Goal: Task Accomplishment & Management: Use online tool/utility

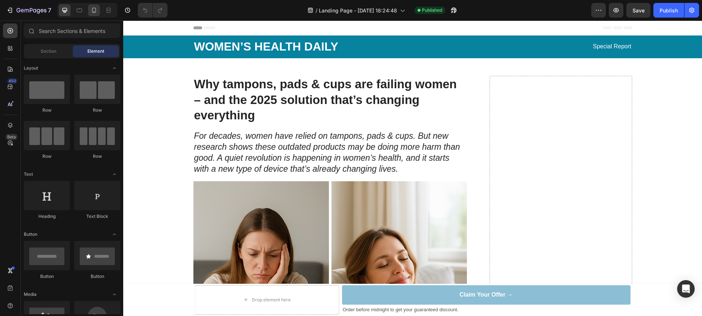
click at [88, 12] on div at bounding box center [87, 10] width 60 height 15
click at [91, 12] on icon at bounding box center [93, 10] width 7 height 7
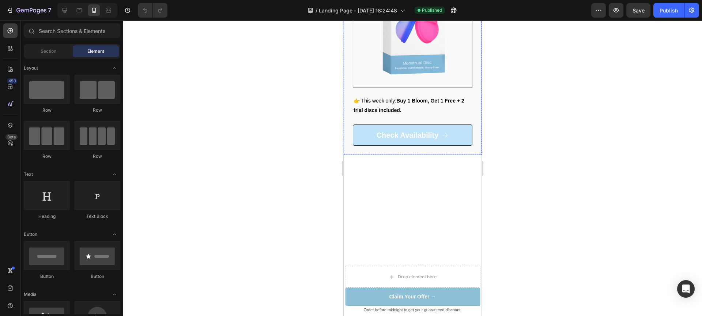
scroll to position [2066, 0]
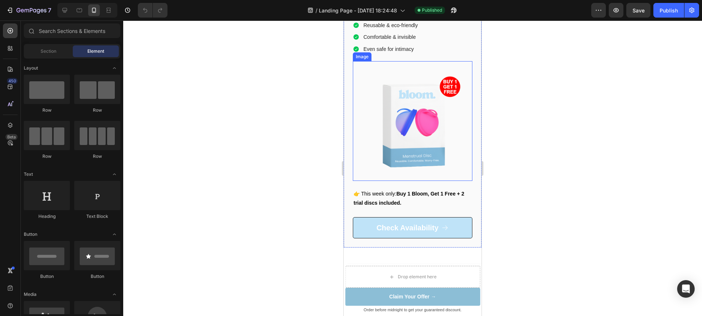
click at [405, 138] on img at bounding box center [413, 121] width 120 height 120
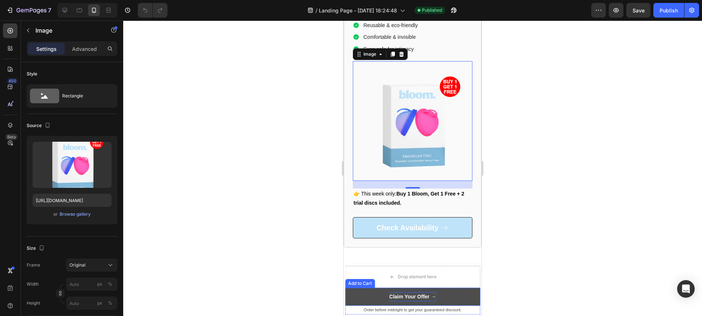
click at [408, 299] on strong "Claim Your Offer →" at bounding box center [413, 296] width 47 height 9
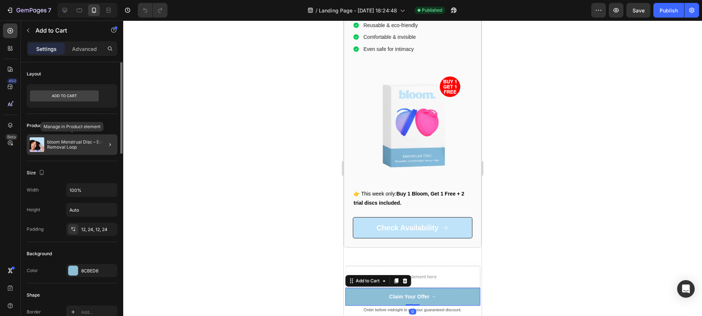
click at [82, 153] on div "bloom Menstrual Disc – Easy Removal Loop" at bounding box center [72, 144] width 91 height 20
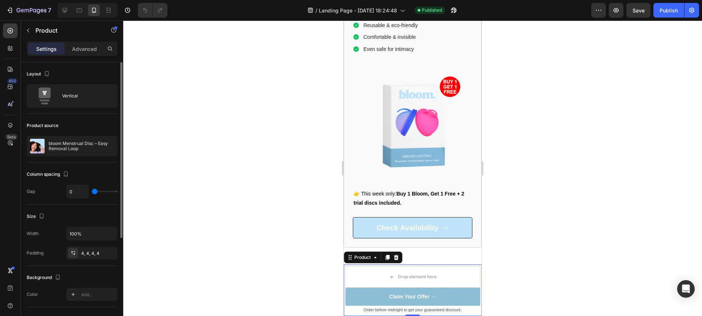
click at [54, 174] on div "Column spacing" at bounding box center [49, 174] width 44 height 10
click at [69, 151] on div "bloom Menstrual Disc – Easy Removal Loop" at bounding box center [72, 146] width 91 height 20
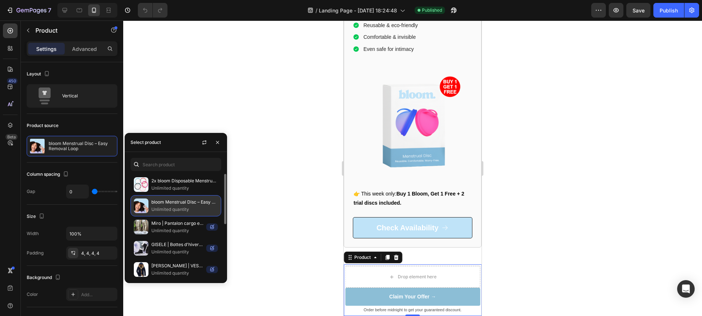
click at [163, 201] on p "bloom Menstrual Disc – Easy Removal Loop" at bounding box center [184, 201] width 67 height 7
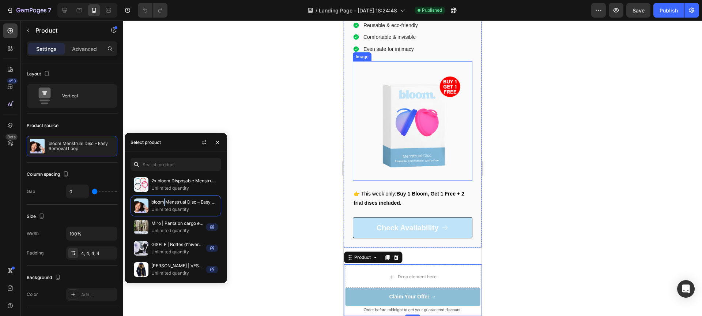
click at [415, 147] on img at bounding box center [413, 121] width 120 height 120
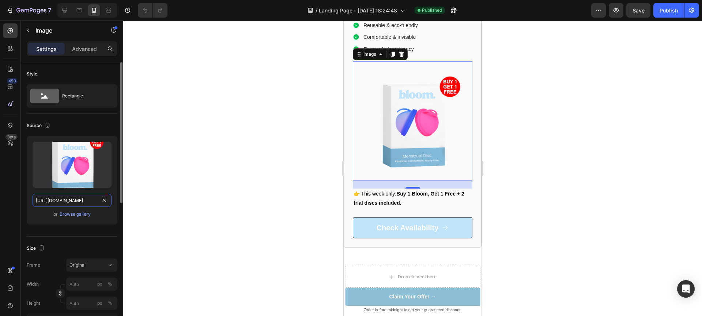
click at [75, 202] on input "[URL][DOMAIN_NAME]" at bounding box center [72, 200] width 79 height 13
paste input "[DOMAIN_NAME][URL]"
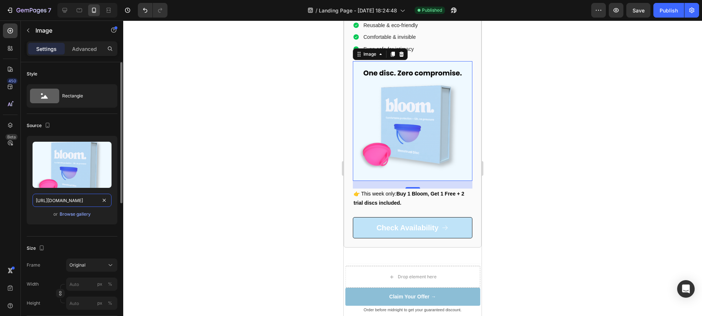
type input "[URL][DOMAIN_NAME]"
click at [41, 221] on div "Upload Image [URL][DOMAIN_NAME] or Browse gallery" at bounding box center [72, 180] width 91 height 89
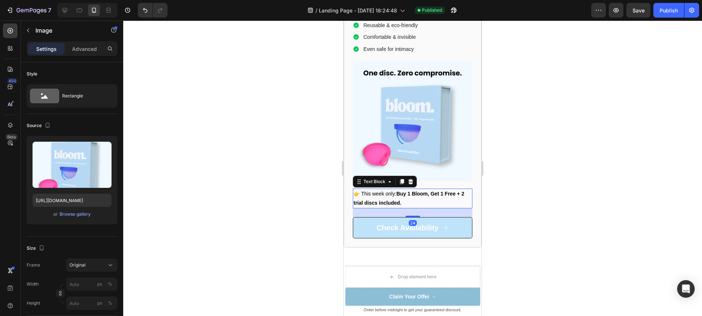
click at [386, 199] on strong "Buy 1 Bloom, Get 1 Free + 2 trial discs included." at bounding box center [409, 198] width 111 height 15
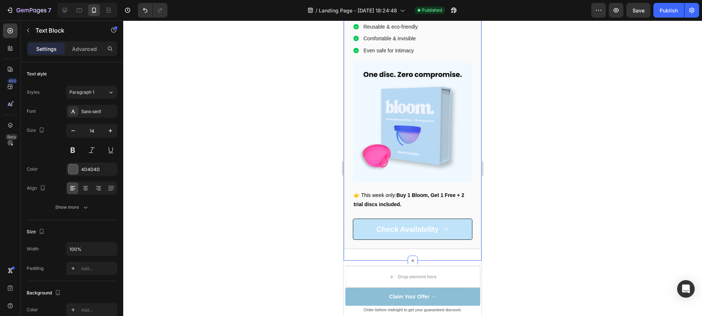
click at [424, 249] on div "Bloom – The Future of Period Care. Heading No leaks. No waste. No limits. Headi…" at bounding box center [413, 105] width 138 height 311
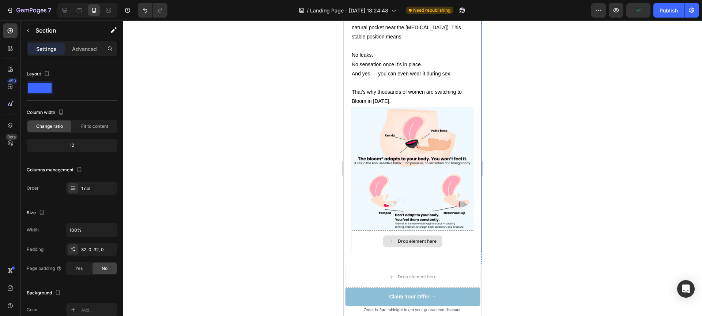
scroll to position [1508, 0]
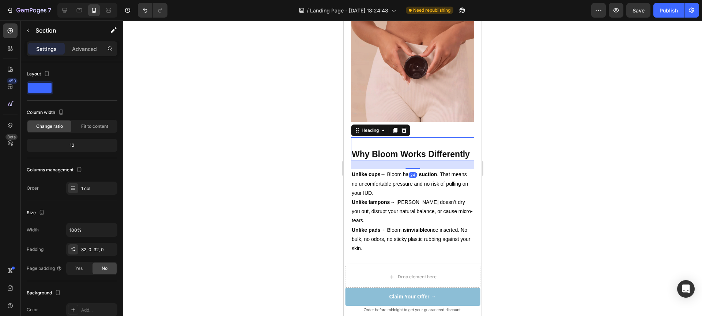
click at [357, 149] on strong "Why Bloom Works Differently" at bounding box center [411, 154] width 118 height 10
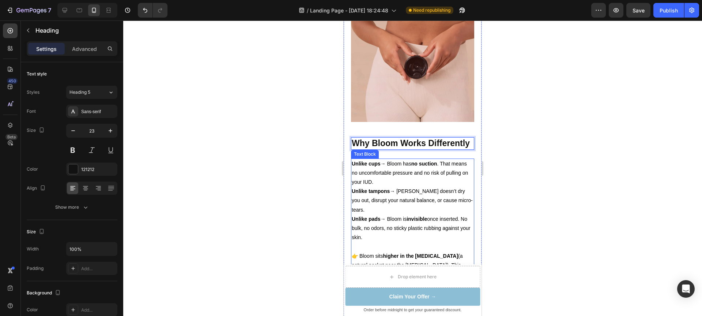
click at [375, 185] on span "Unlike cups → [PERSON_NAME] has no suction . That means no uncomfortable pressu…" at bounding box center [410, 173] width 116 height 24
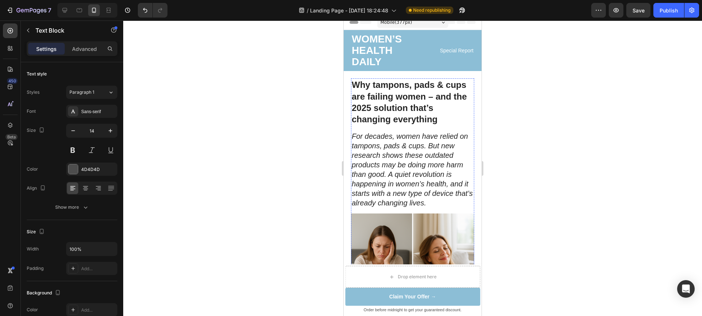
scroll to position [0, 0]
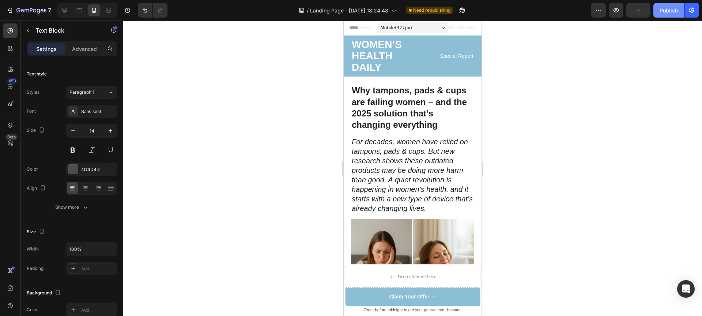
click at [676, 13] on div "Publish" at bounding box center [669, 11] width 18 height 8
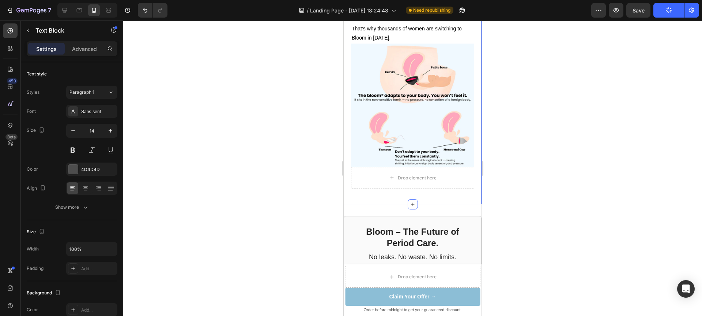
scroll to position [1717, 0]
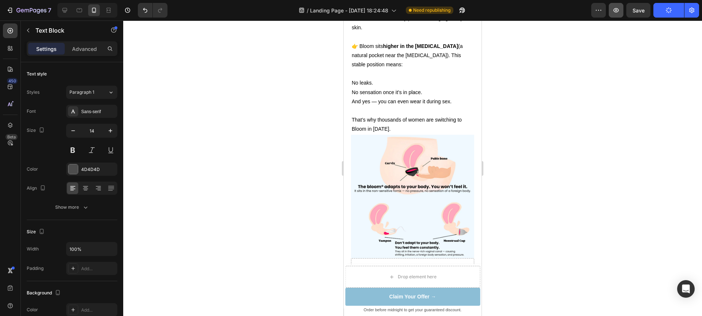
click at [621, 14] on button "button" at bounding box center [616, 10] width 15 height 15
click at [666, 14] on button "Publish" at bounding box center [669, 10] width 31 height 15
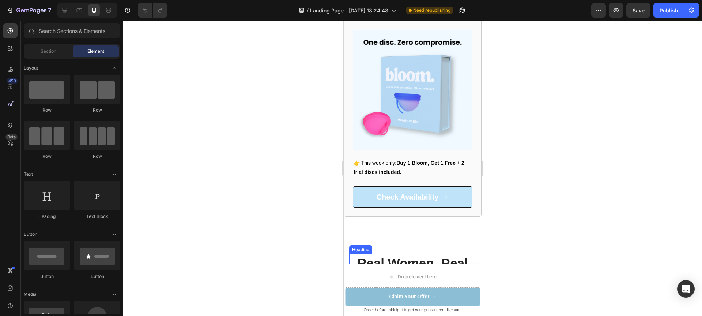
scroll to position [2010, 0]
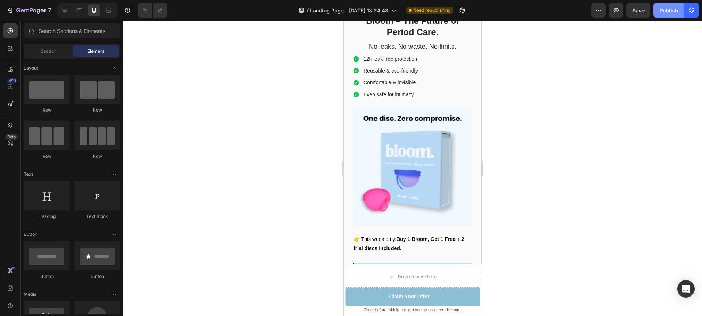
click at [667, 12] on div "Publish" at bounding box center [669, 11] width 18 height 8
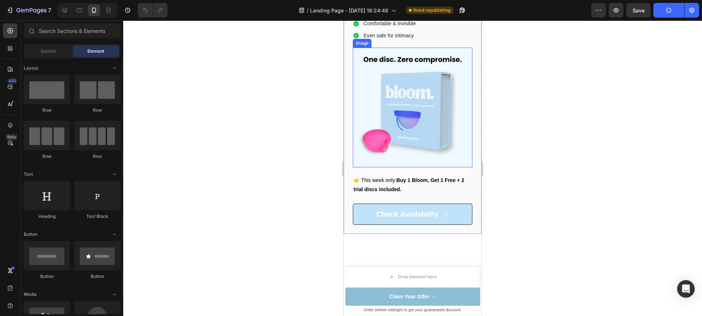
scroll to position [2079, 0]
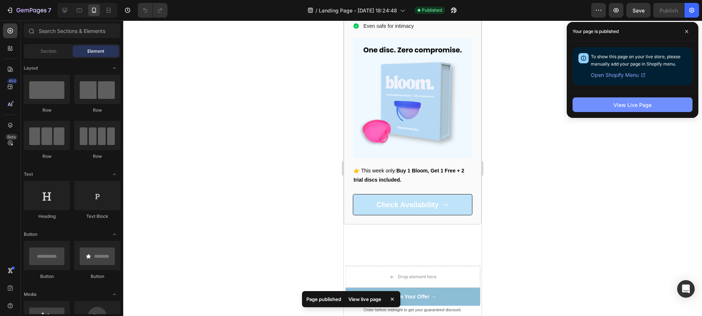
click at [619, 108] on div "View Live Page" at bounding box center [633, 105] width 38 height 8
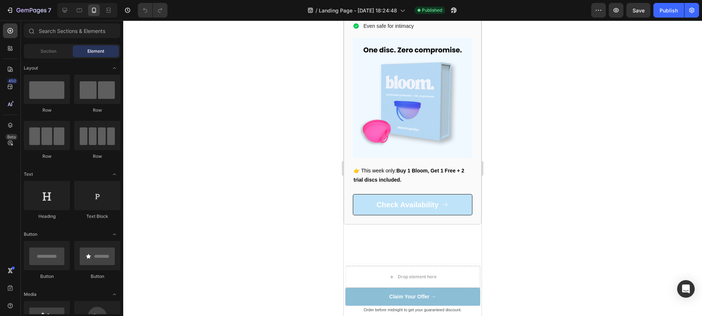
click at [73, 11] on div at bounding box center [87, 10] width 60 height 15
click at [69, 12] on div at bounding box center [65, 10] width 12 height 12
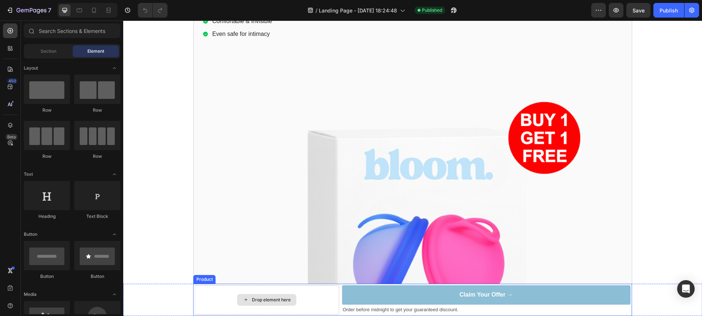
click at [336, 314] on div "Drop element here" at bounding box center [267, 299] width 144 height 29
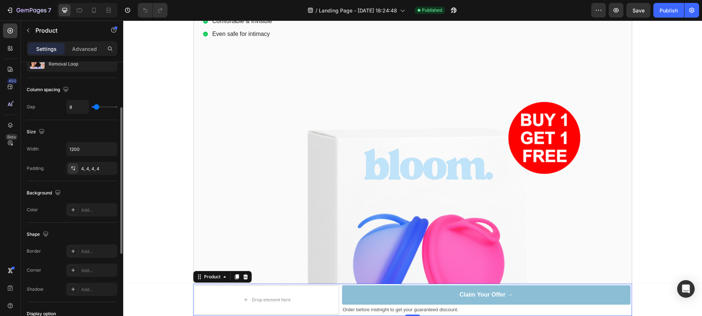
scroll to position [0, 0]
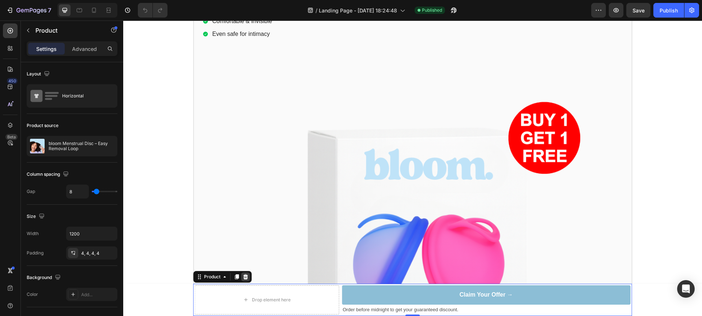
click at [247, 276] on div at bounding box center [245, 276] width 9 height 9
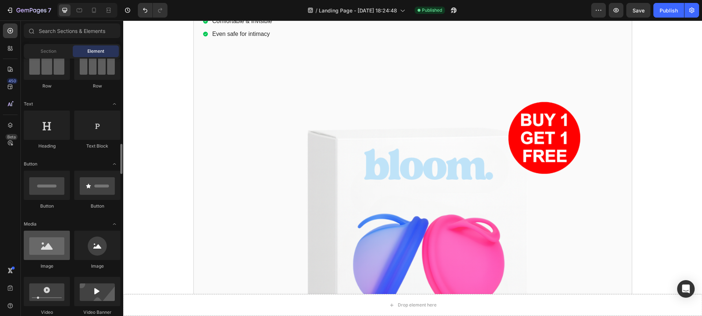
scroll to position [139, 0]
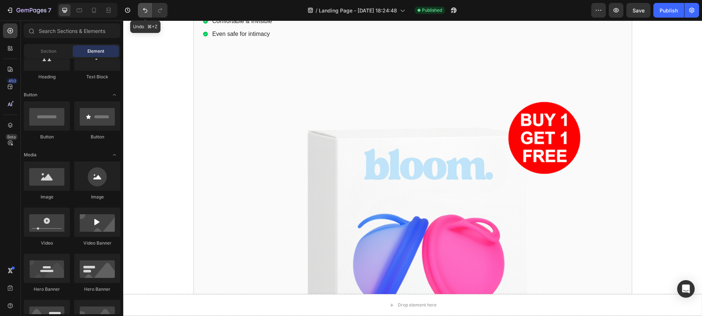
click at [141, 12] on button "Undo/Redo" at bounding box center [145, 10] width 15 height 15
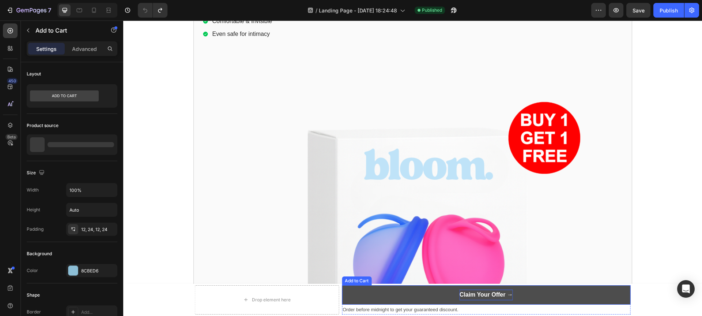
click at [463, 295] on strong "Claim Your Offer →" at bounding box center [486, 294] width 53 height 11
click at [463, 295] on strong "Claim Your Offer →" at bounding box center [486, 294] width 53 height 6
copy strong "Claim Your Offer →"
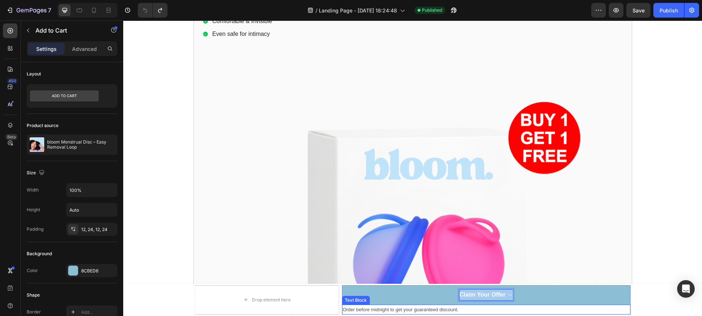
click at [405, 307] on p "Order before midnight to get your guaranteed discount." at bounding box center [486, 309] width 287 height 8
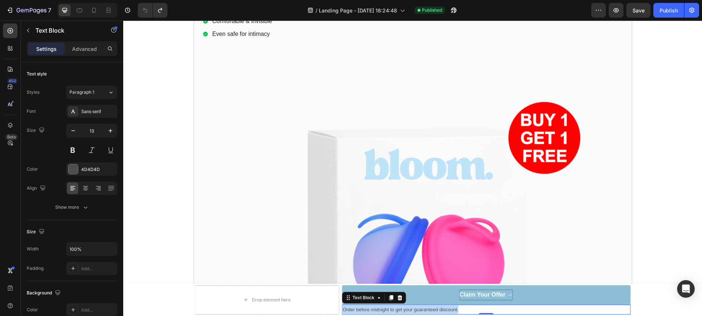
click at [405, 307] on p "Order before midnight to get your guaranteed discount." at bounding box center [486, 309] width 287 height 8
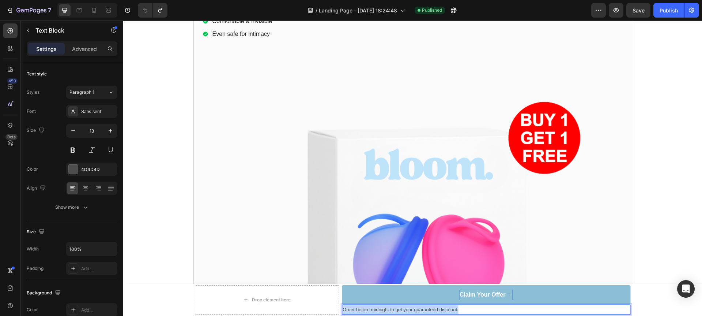
copy p "Order before midnight to get your guaranteed discount."
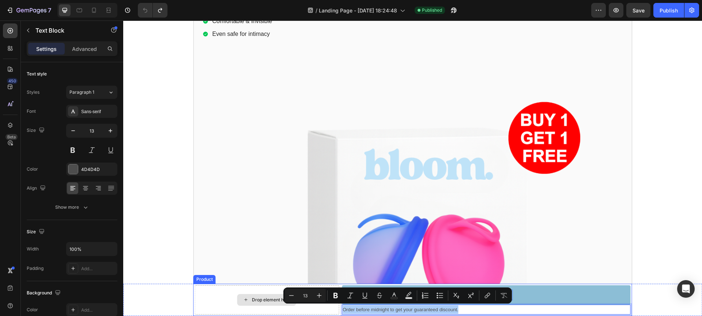
click at [210, 295] on div "Drop element here" at bounding box center [267, 299] width 144 height 29
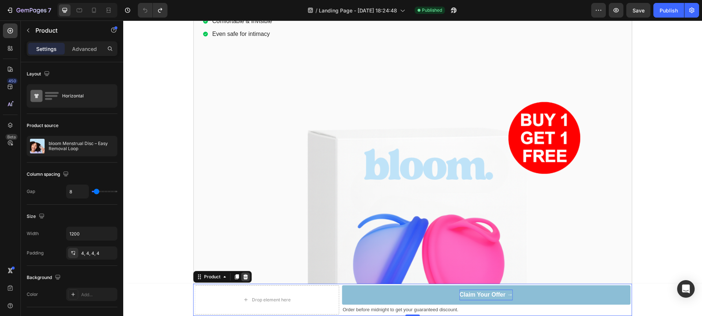
click at [243, 279] on icon at bounding box center [246, 277] width 6 height 6
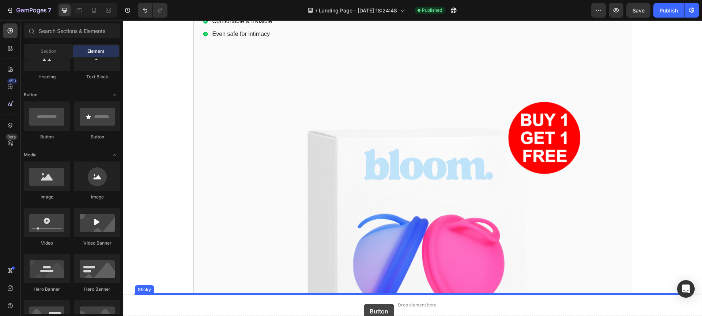
drag, startPoint x: 166, startPoint y: 144, endPoint x: 364, endPoint y: 304, distance: 253.7
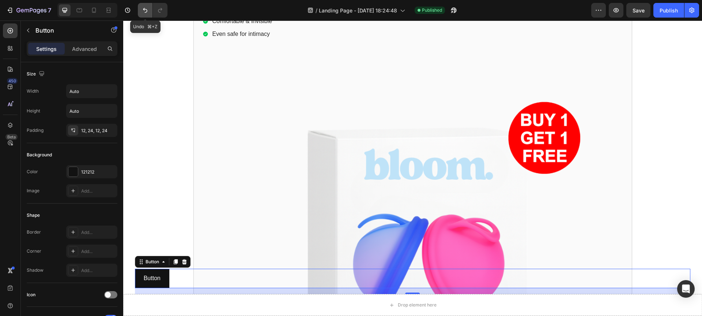
click at [145, 12] on icon "Undo/Redo" at bounding box center [145, 10] width 4 height 5
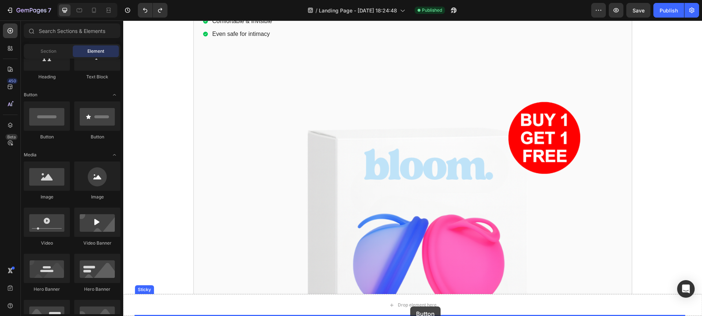
drag, startPoint x: 179, startPoint y: 149, endPoint x: 410, endPoint y: 306, distance: 280.4
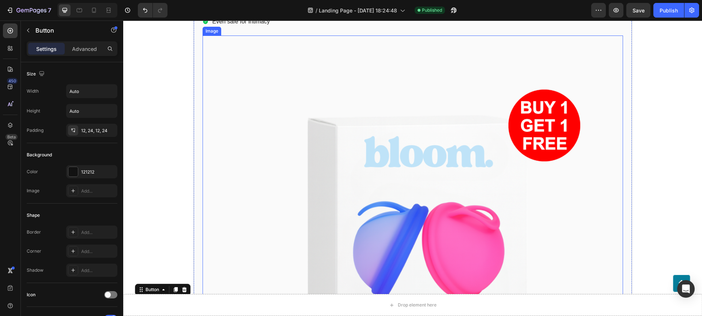
scroll to position [2197, 0]
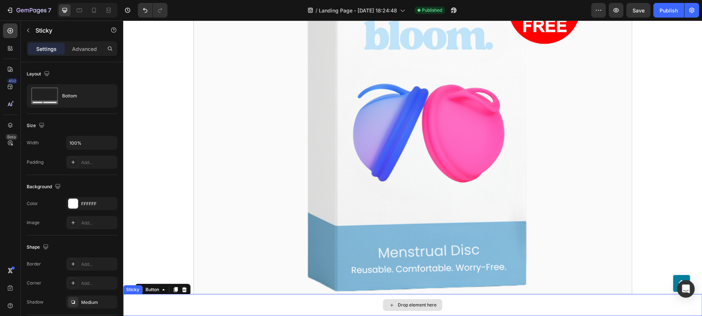
click at [360, 304] on div "Drop element here" at bounding box center [412, 305] width 579 height 22
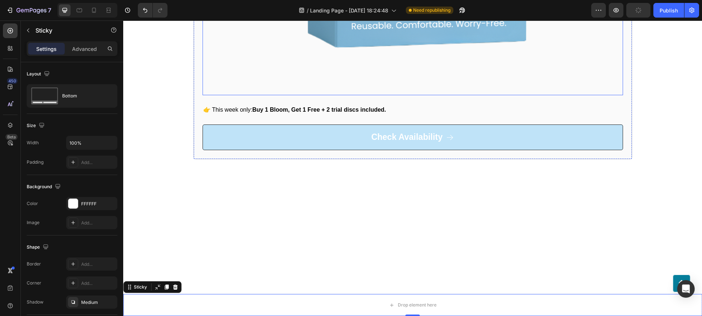
scroll to position [2443, 0]
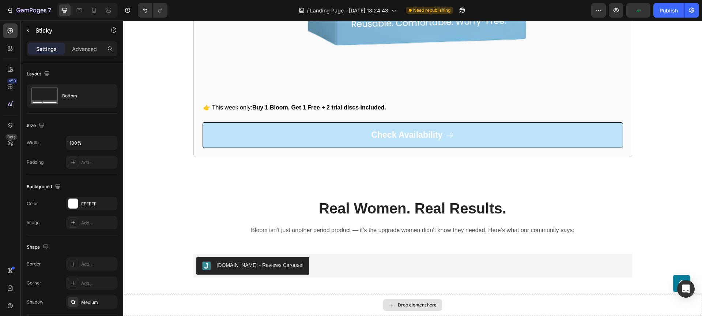
click at [398, 303] on div "Drop element here" at bounding box center [417, 305] width 39 height 6
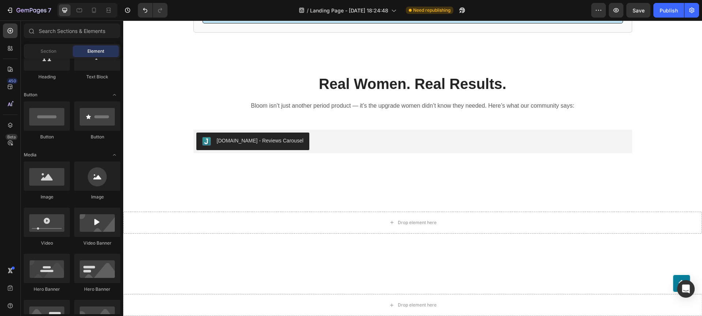
scroll to position [1371, 0]
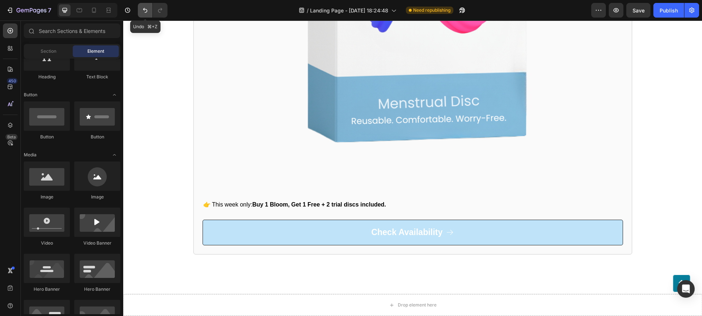
click at [144, 13] on icon "Undo/Redo" at bounding box center [145, 10] width 7 height 7
drag, startPoint x: 196, startPoint y: 147, endPoint x: 423, endPoint y: 302, distance: 275.3
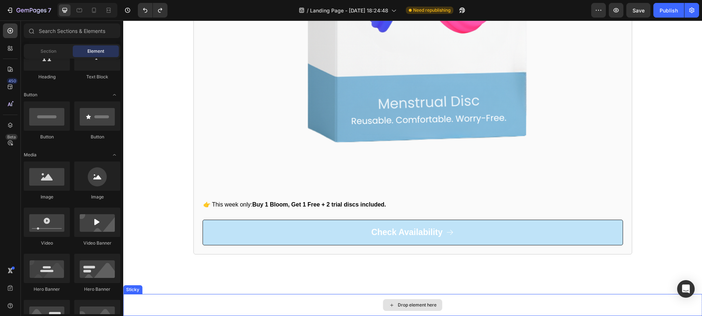
click at [390, 302] on icon at bounding box center [392, 305] width 6 height 6
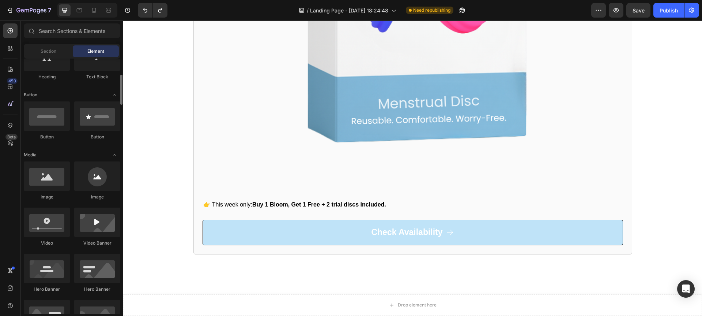
scroll to position [0, 0]
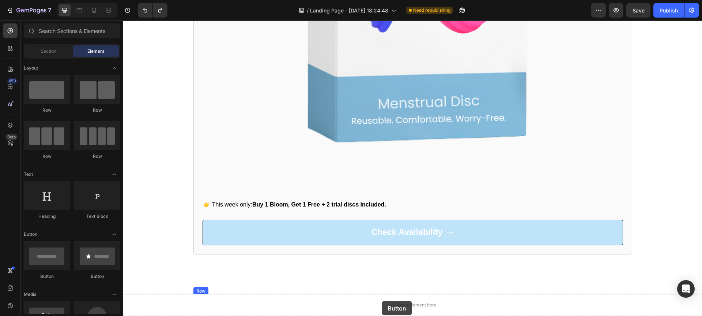
drag, startPoint x: 189, startPoint y: 281, endPoint x: 382, endPoint y: 301, distance: 194.2
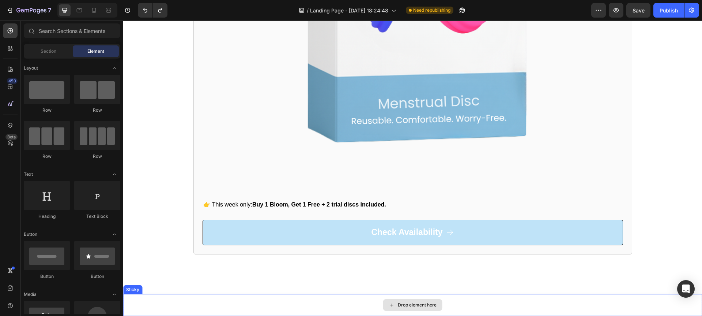
click at [389, 301] on div "Drop element here" at bounding box center [412, 305] width 59 height 12
click at [389, 302] on icon at bounding box center [392, 305] width 6 height 6
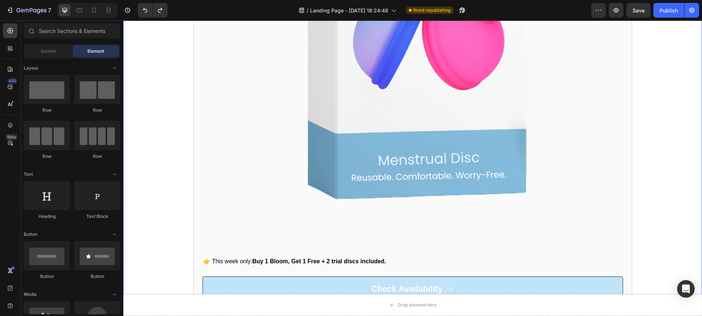
scroll to position [1122, 0]
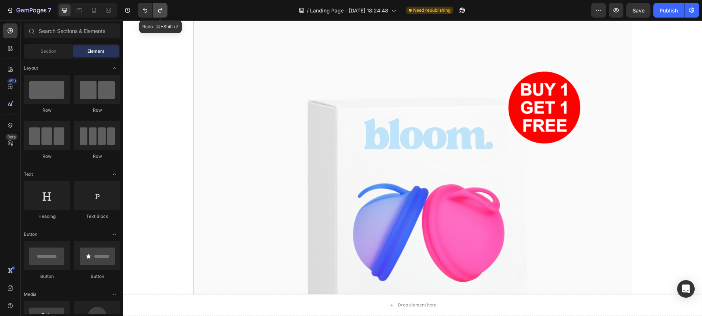
click at [162, 12] on icon "Undo/Redo" at bounding box center [160, 10] width 7 height 7
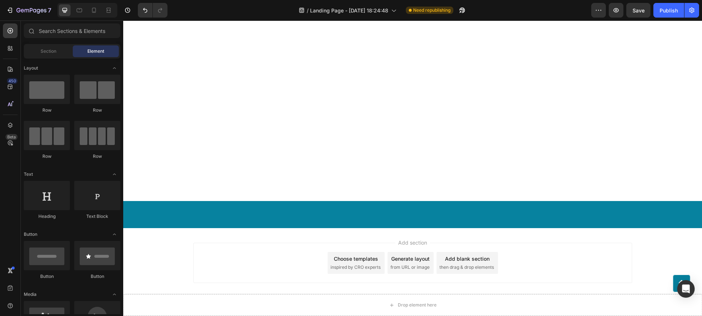
scroll to position [2597, 0]
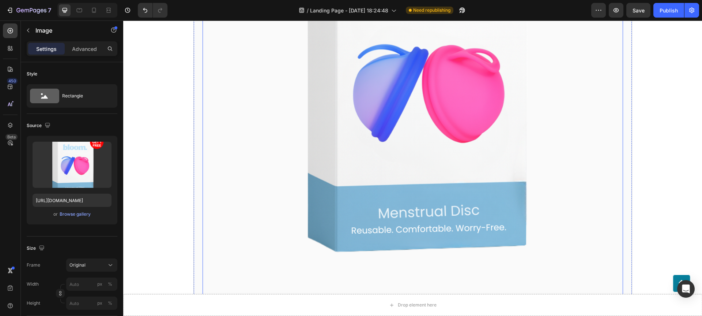
click at [317, 121] on img at bounding box center [413, 89] width 421 height 421
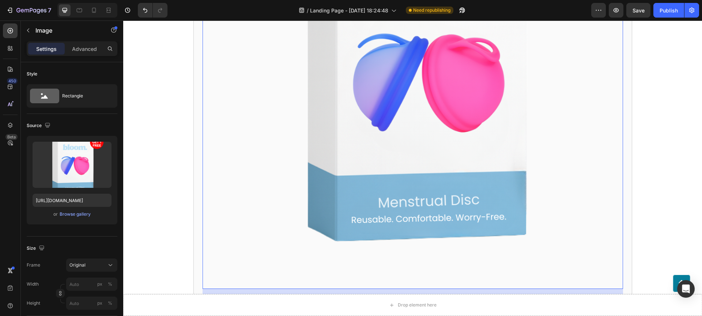
scroll to position [2610, 0]
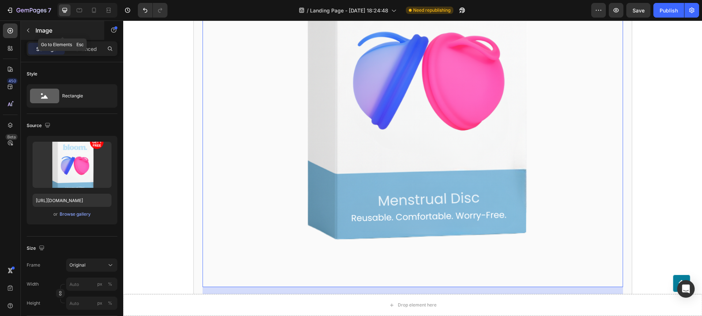
click at [47, 39] on div "Image" at bounding box center [62, 30] width 83 height 19
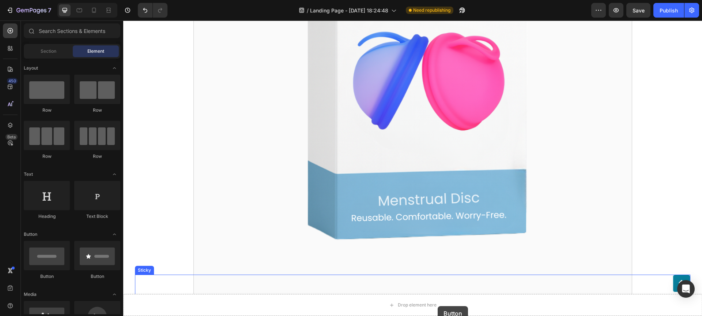
drag, startPoint x: 175, startPoint y: 273, endPoint x: 438, endPoint y: 305, distance: 265.1
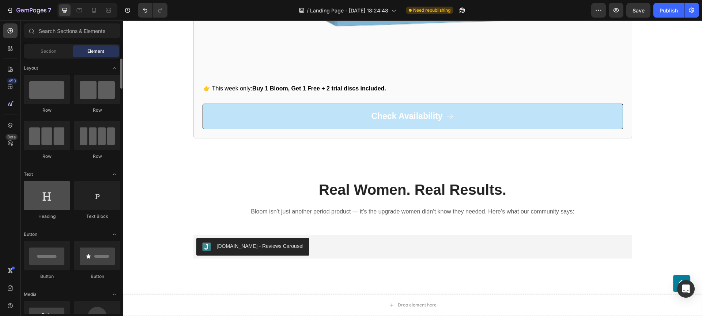
scroll to position [128, 0]
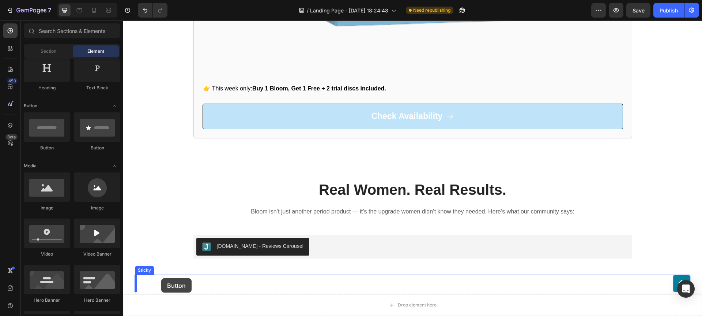
drag, startPoint x: 177, startPoint y: 150, endPoint x: 161, endPoint y: 278, distance: 129.0
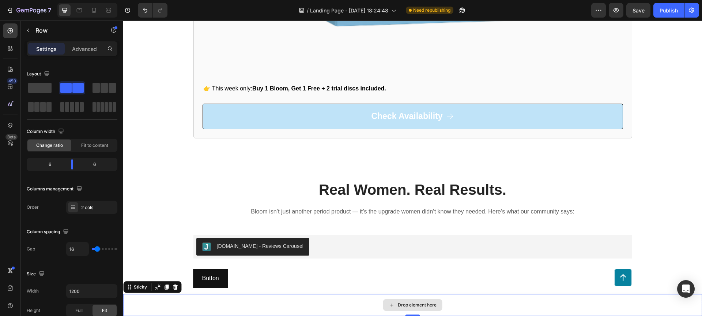
click at [252, 299] on div "Drop element here" at bounding box center [412, 305] width 579 height 22
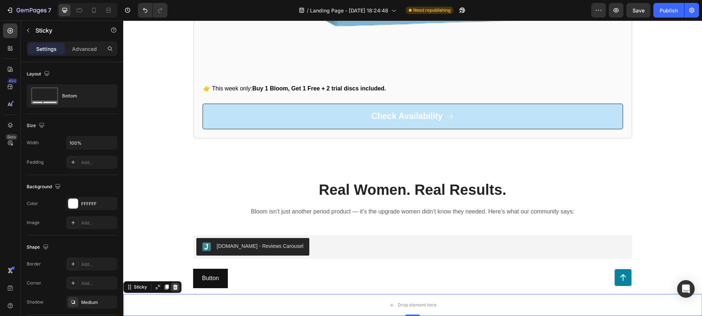
click at [174, 288] on icon at bounding box center [175, 286] width 5 height 5
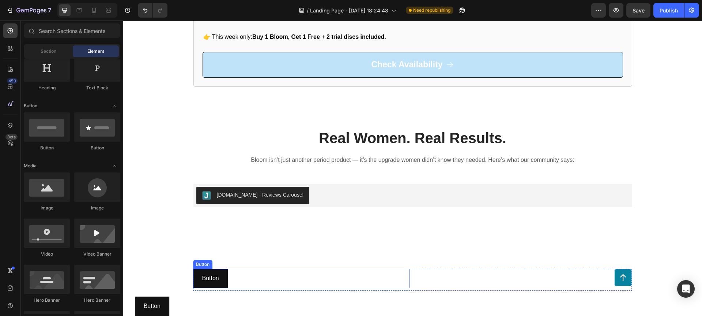
scroll to position [1603, 0]
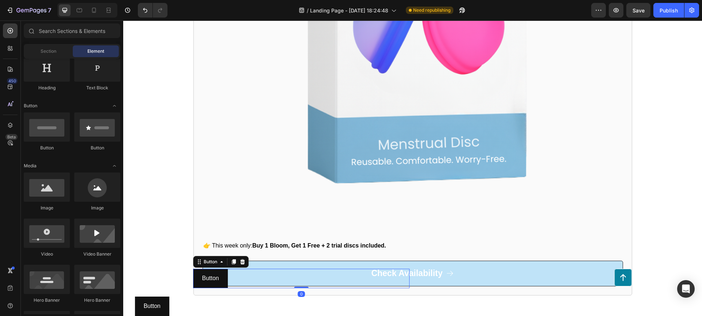
click at [250, 278] on div "Button Button 0" at bounding box center [301, 278] width 217 height 19
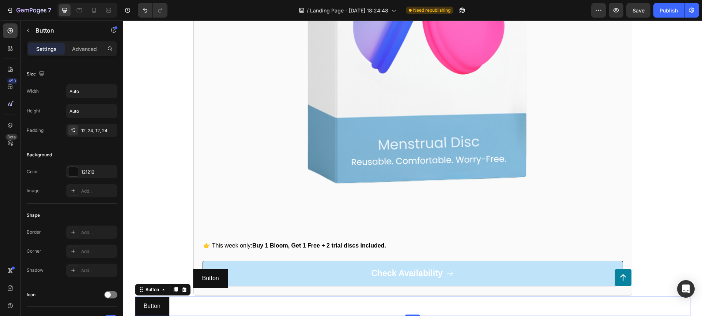
click at [254, 312] on div "Button Button 0" at bounding box center [413, 305] width 556 height 19
click at [258, 279] on div "Button Button" at bounding box center [301, 278] width 217 height 19
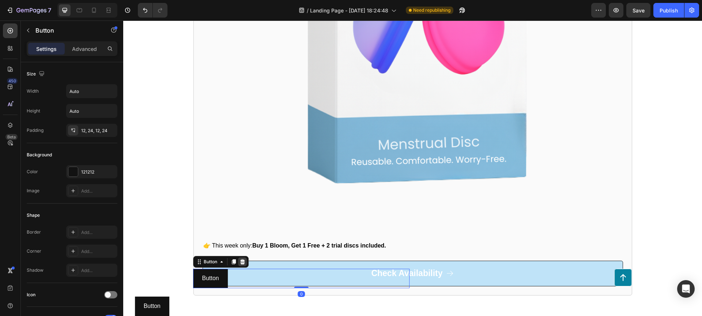
click at [240, 261] on icon at bounding box center [242, 261] width 5 height 5
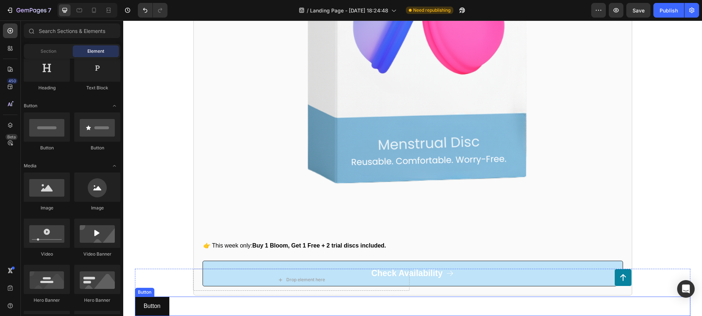
click at [184, 304] on div "Button Button" at bounding box center [413, 305] width 556 height 19
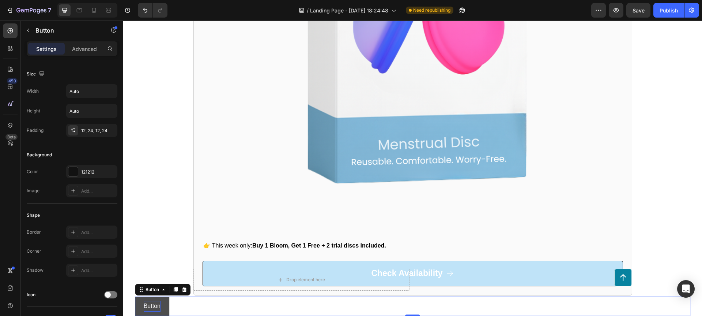
click at [154, 309] on p "Button" at bounding box center [152, 306] width 17 height 11
click at [154, 308] on p "Button" at bounding box center [152, 306] width 17 height 11
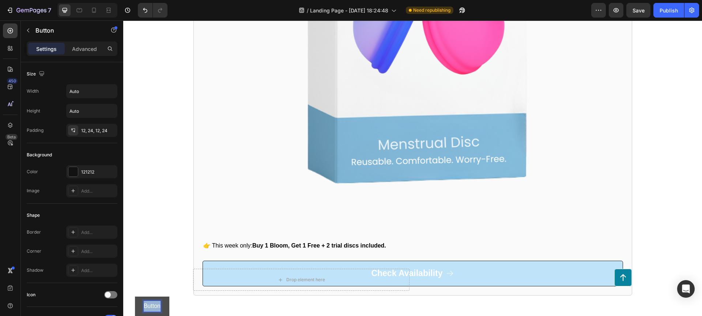
click at [154, 308] on p "Button" at bounding box center [152, 306] width 17 height 11
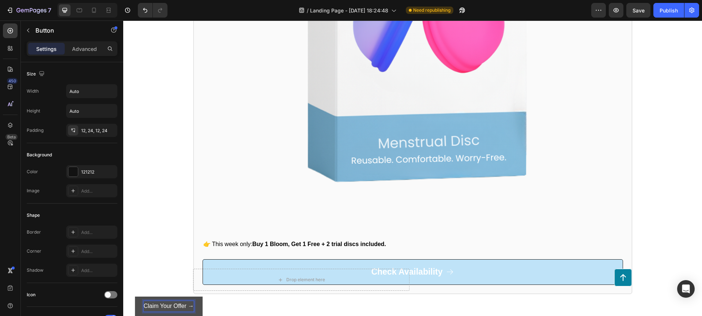
click at [233, 311] on div "Claim Your Offer → Button 0" at bounding box center [413, 305] width 556 height 19
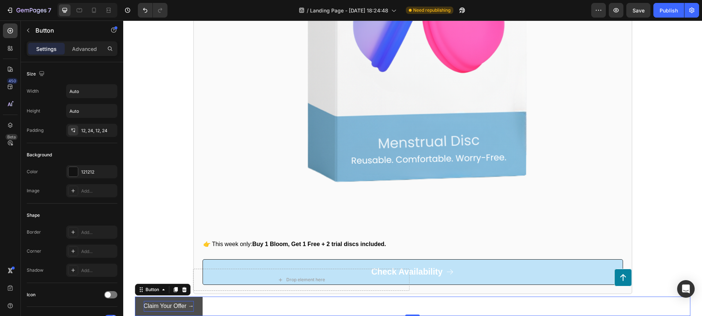
click at [198, 305] on button "Claim Your Offer →" at bounding box center [169, 305] width 68 height 19
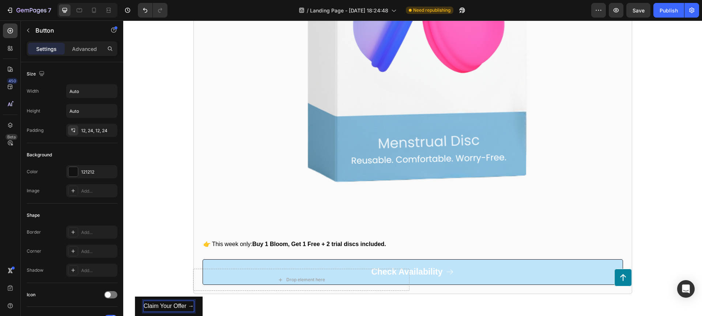
click at [149, 307] on p "Claim Your Offer →" at bounding box center [169, 306] width 50 height 11
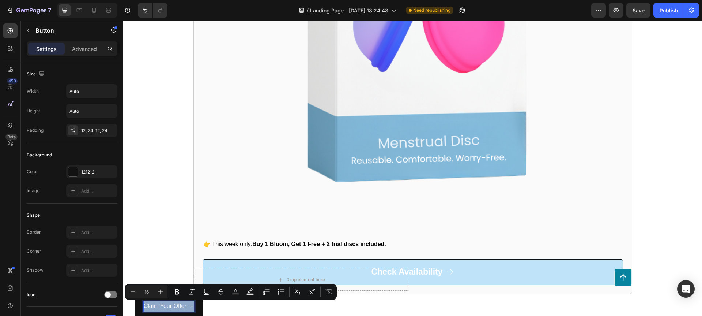
click at [149, 307] on p "Claim Your Offer →" at bounding box center [169, 306] width 50 height 11
click at [229, 310] on div "Claim Your Offer → Button 0" at bounding box center [413, 305] width 556 height 19
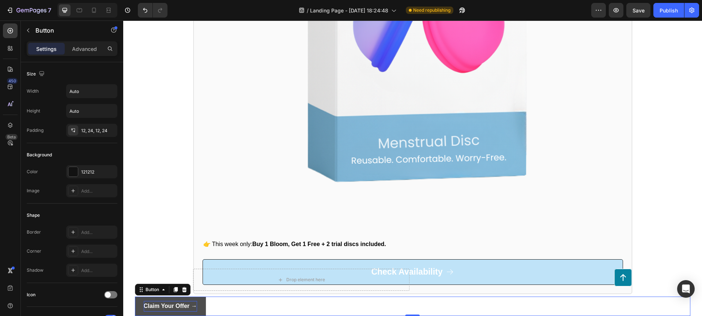
click at [202, 308] on button "Claim Your Offer →" at bounding box center [170, 305] width 71 height 19
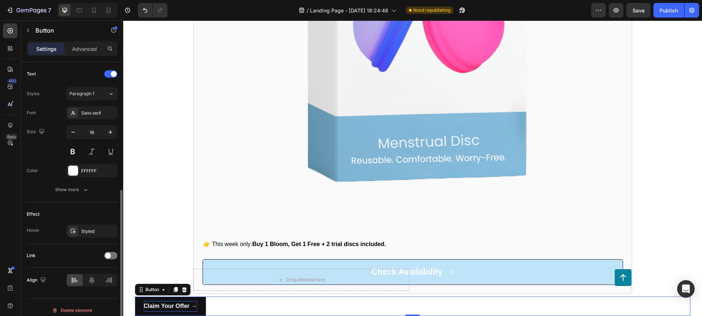
scroll to position [250, 0]
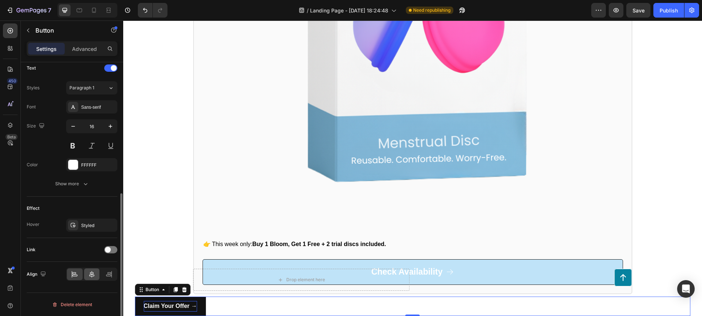
click at [92, 277] on icon at bounding box center [91, 273] width 7 height 7
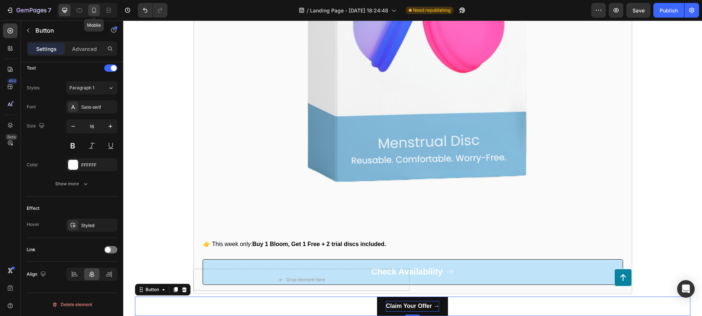
click at [93, 12] on icon at bounding box center [93, 10] width 7 height 7
type input "14"
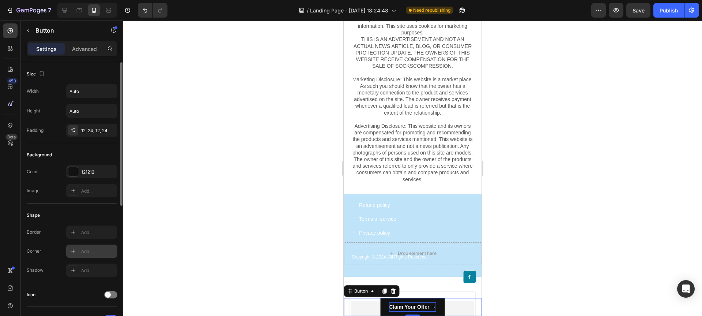
click at [85, 255] on div "Add..." at bounding box center [91, 250] width 51 height 13
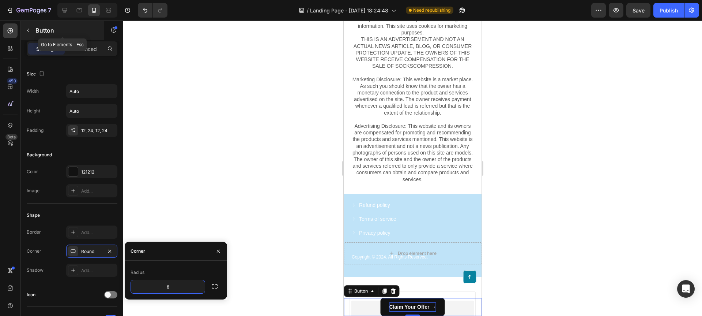
click at [60, 28] on p "Button" at bounding box center [66, 30] width 62 height 9
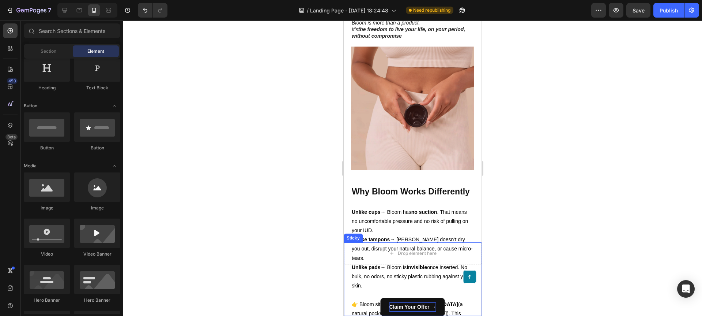
scroll to position [1574, 0]
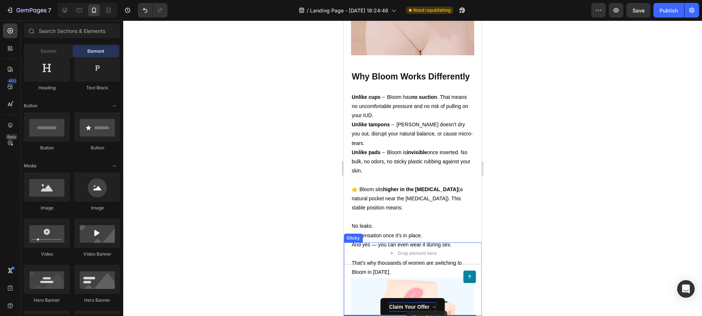
drag, startPoint x: 466, startPoint y: 125, endPoint x: 407, endPoint y: 311, distance: 194.5
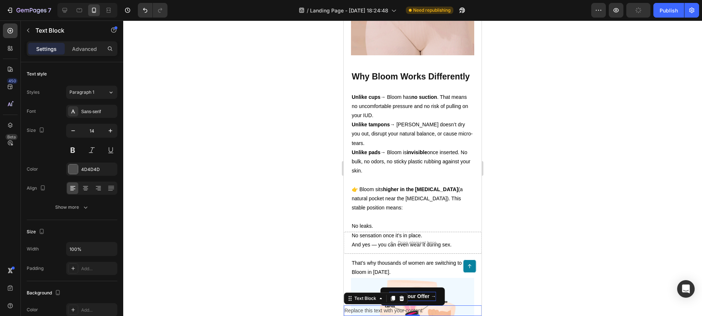
click at [409, 312] on div "Replace this text with your content" at bounding box center [413, 310] width 138 height 11
click at [409, 312] on p "Replace this text with your content" at bounding box center [413, 310] width 136 height 9
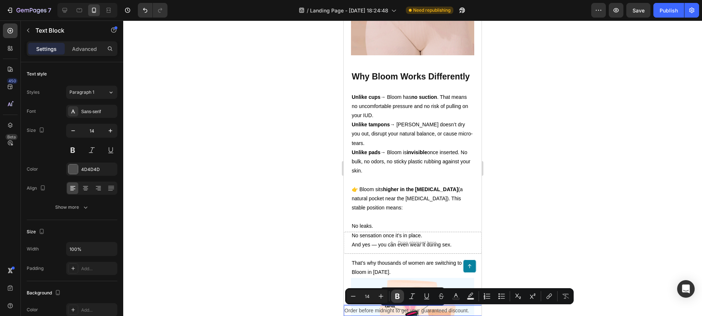
scroll to position [1579, 0]
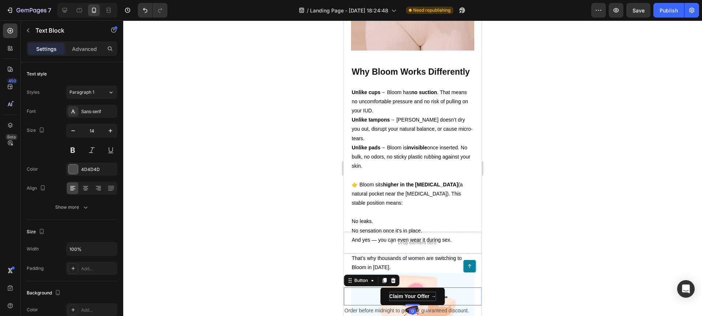
click at [348, 300] on div "Claim Your Offer → Button 0" at bounding box center [413, 296] width 138 height 18
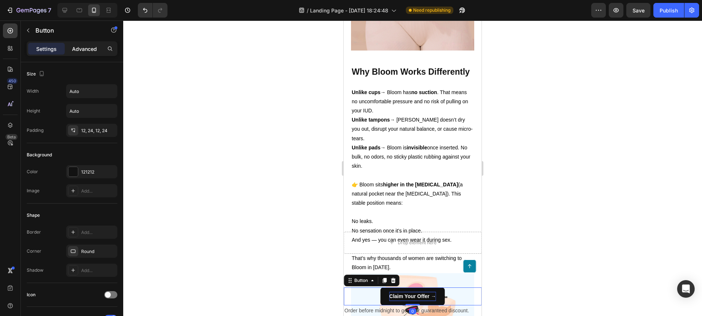
click at [70, 50] on div "Advanced" at bounding box center [84, 49] width 37 height 12
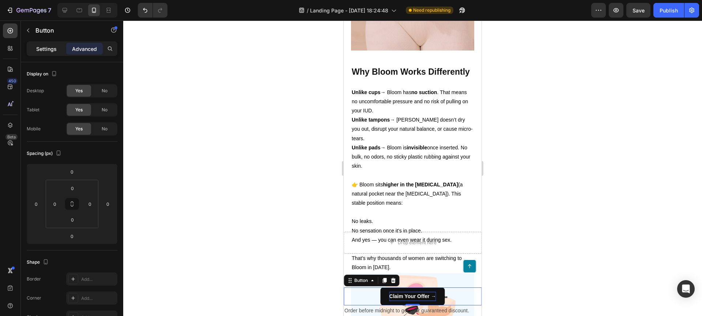
click at [57, 46] on div "Settings" at bounding box center [46, 49] width 37 height 12
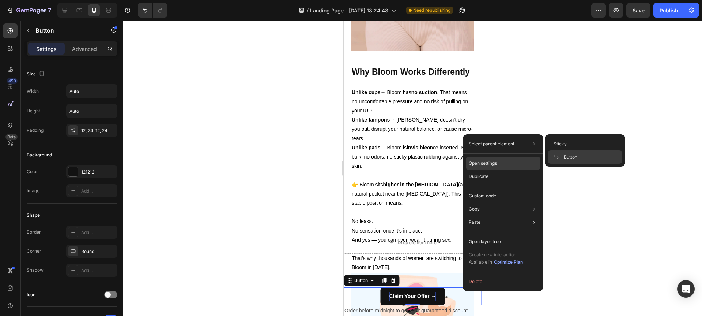
click at [481, 165] on p "Open settings" at bounding box center [483, 163] width 28 height 7
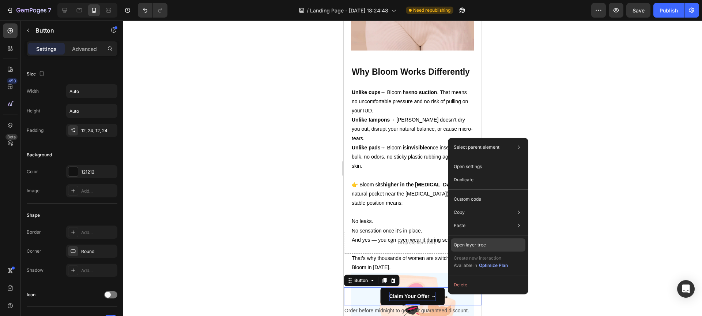
click at [463, 242] on p "Open layer tree" at bounding box center [470, 244] width 32 height 7
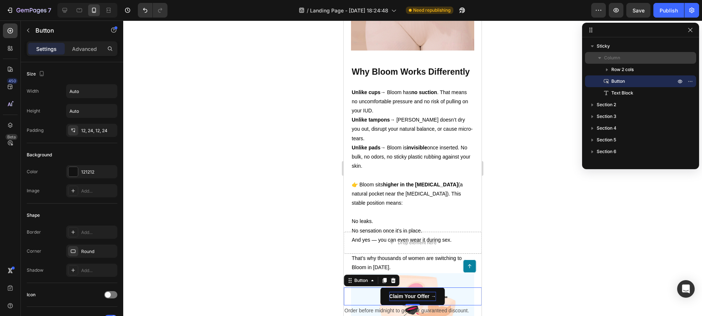
click at [612, 59] on span "Column" at bounding box center [612, 57] width 16 height 7
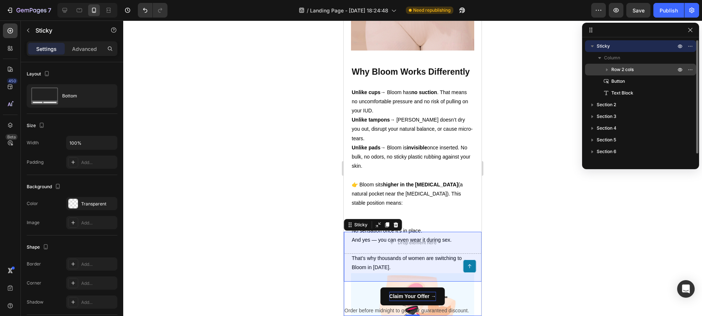
click at [613, 66] on span "Row 2 cols" at bounding box center [623, 69] width 22 height 7
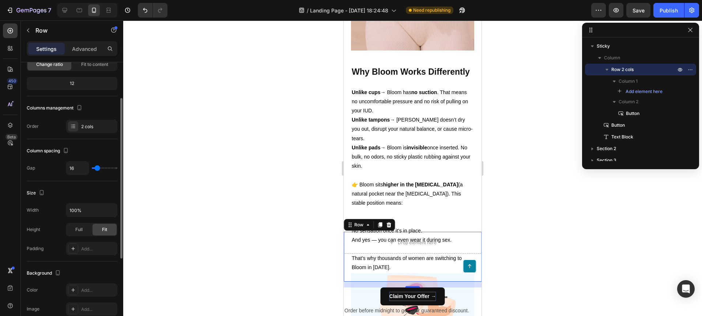
scroll to position [50, 0]
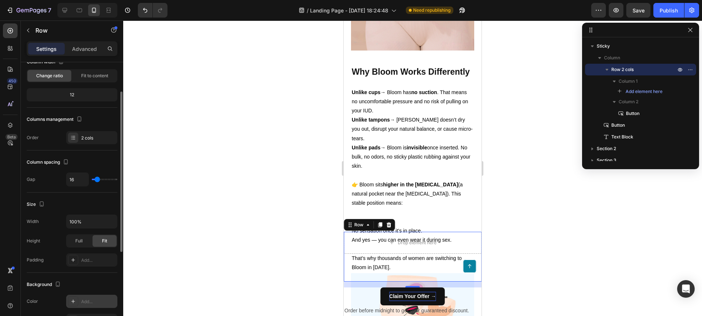
click at [92, 295] on div "Add..." at bounding box center [91, 300] width 51 height 13
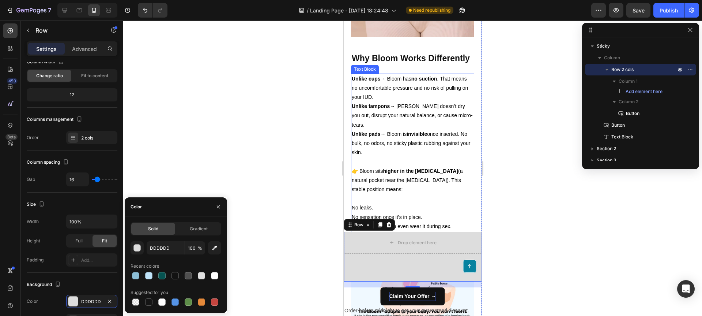
scroll to position [1343, 0]
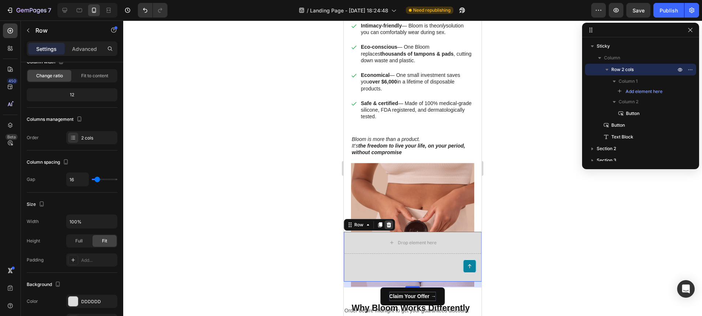
click at [388, 224] on icon at bounding box center [389, 225] width 6 height 6
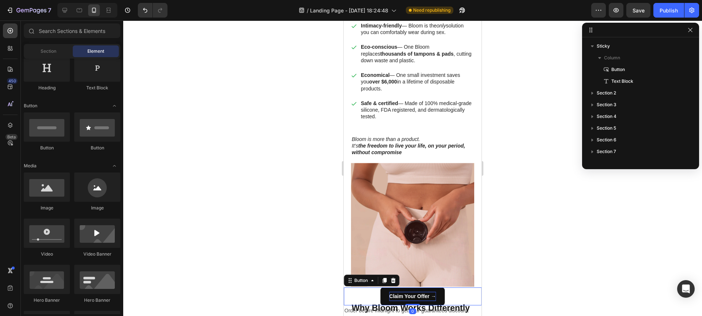
click at [454, 304] on div "Claim Your Offer → Button 0" at bounding box center [413, 296] width 138 height 18
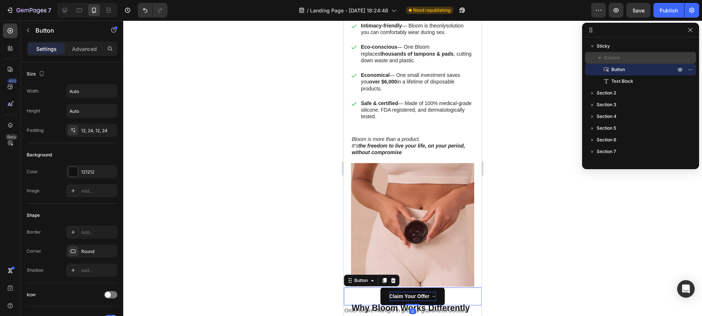
click at [622, 59] on p "Column" at bounding box center [640, 57] width 73 height 7
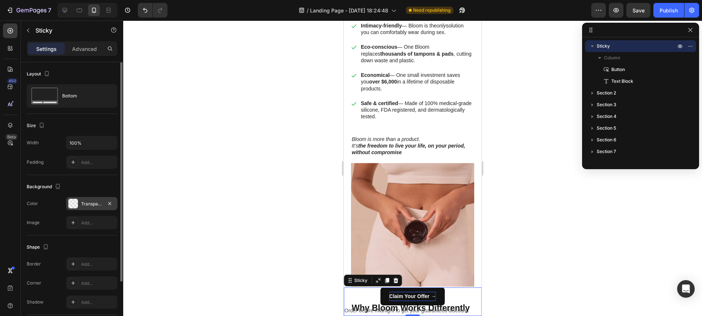
click at [80, 207] on div "Transparent" at bounding box center [91, 203] width 51 height 13
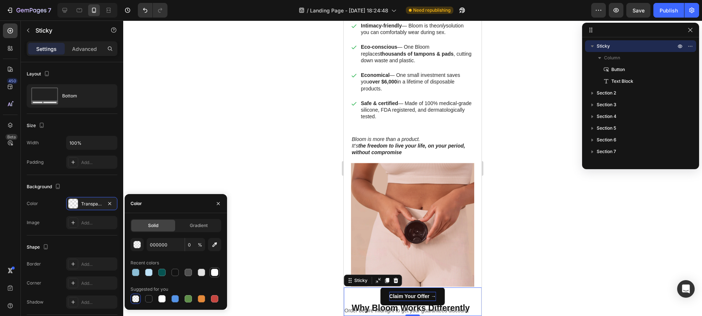
click at [214, 273] on div at bounding box center [214, 272] width 7 height 7
type input "FFFFFF"
type input "100"
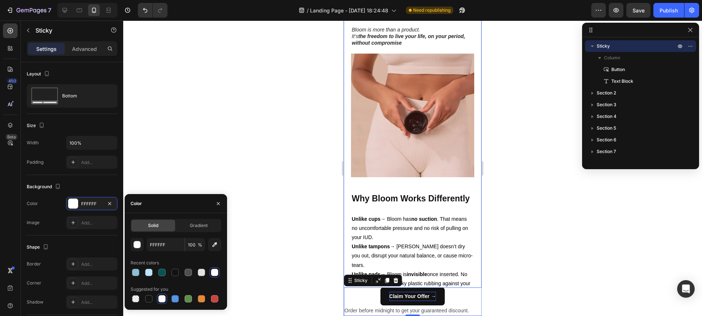
scroll to position [1565, 0]
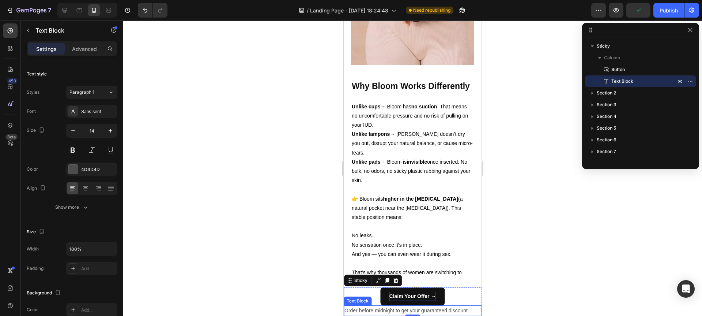
click at [375, 308] on p "Order before midnight to get your guaranteed discount." at bounding box center [413, 310] width 136 height 9
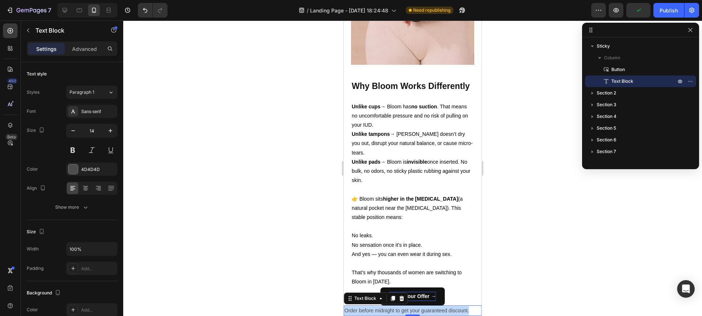
click at [375, 308] on p "Order before midnight to get your guaranteed discount." at bounding box center [413, 310] width 136 height 9
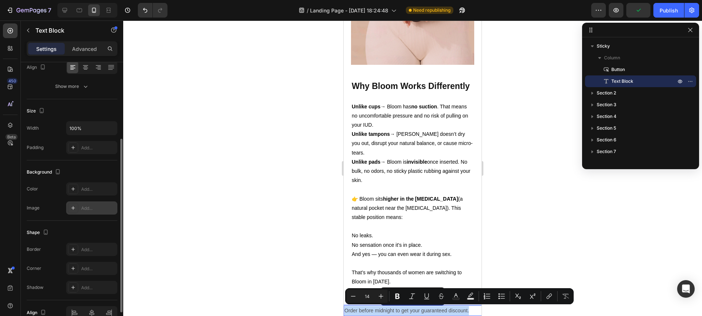
scroll to position [0, 0]
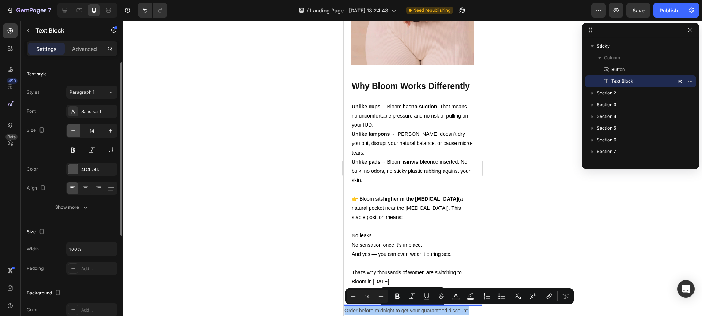
click at [74, 131] on icon "button" at bounding box center [73, 130] width 7 height 7
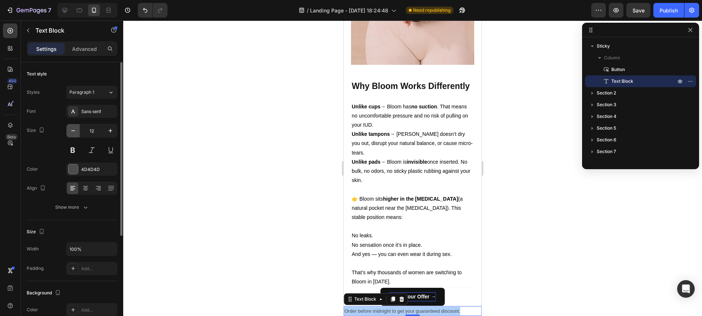
click at [74, 131] on icon "button" at bounding box center [73, 130] width 7 height 7
type input "11"
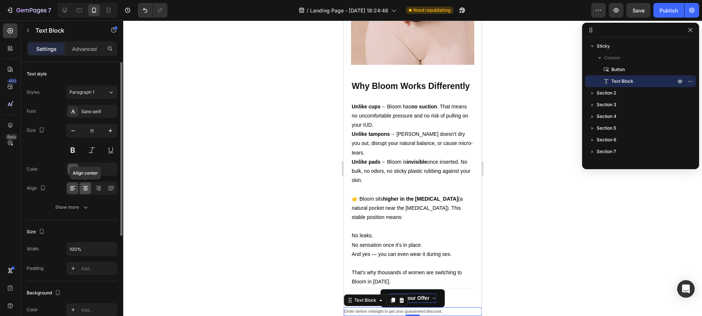
click at [89, 187] on icon at bounding box center [85, 187] width 7 height 7
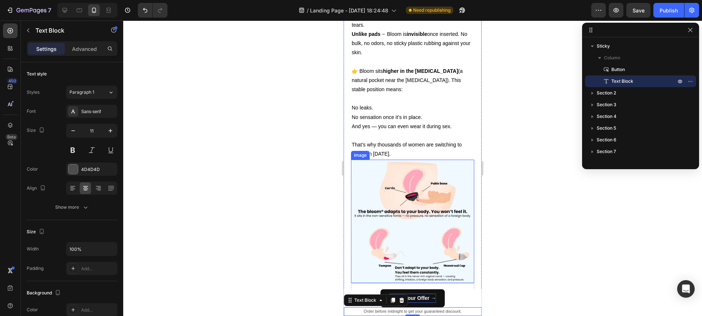
scroll to position [1695, 0]
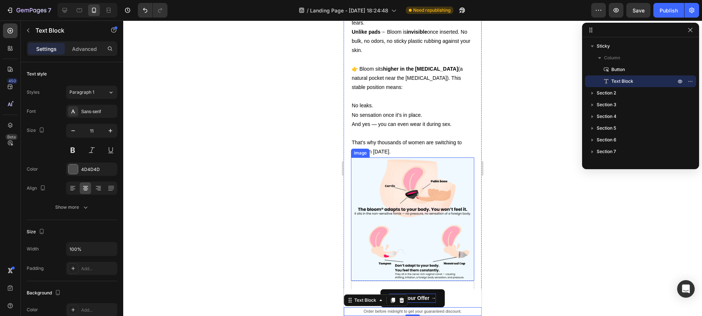
click at [379, 218] on img at bounding box center [412, 218] width 123 height 123
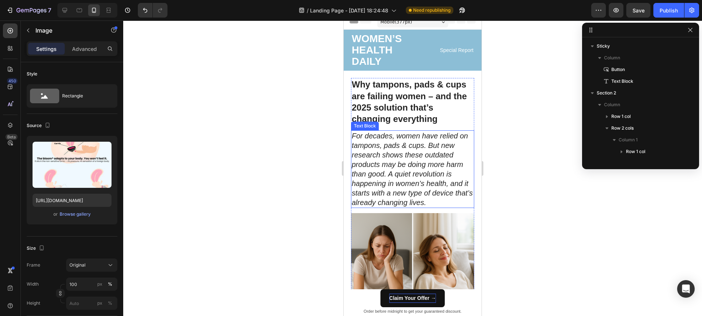
scroll to position [0, 0]
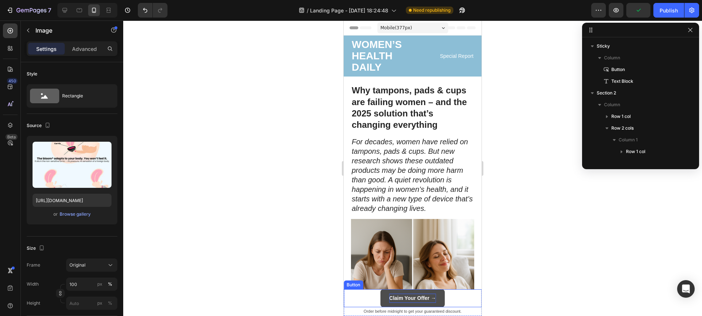
click at [405, 303] on button "Claim Your Offer →" at bounding box center [413, 298] width 64 height 18
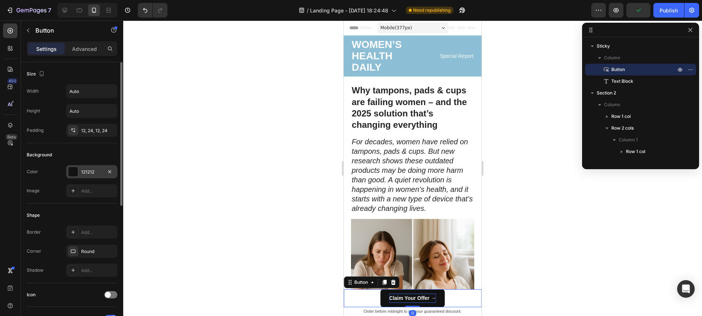
click at [72, 174] on div at bounding box center [73, 172] width 10 height 10
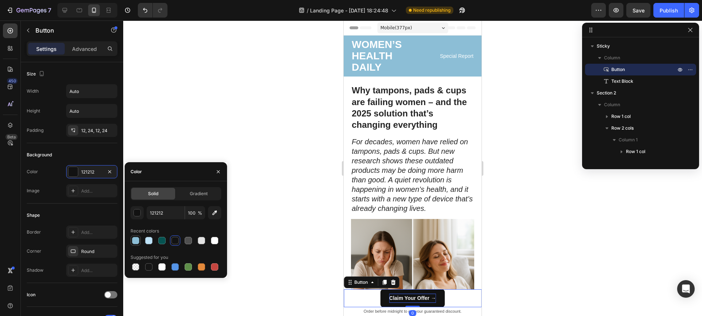
click at [138, 240] on div at bounding box center [135, 240] width 7 height 7
type input "8CBED6"
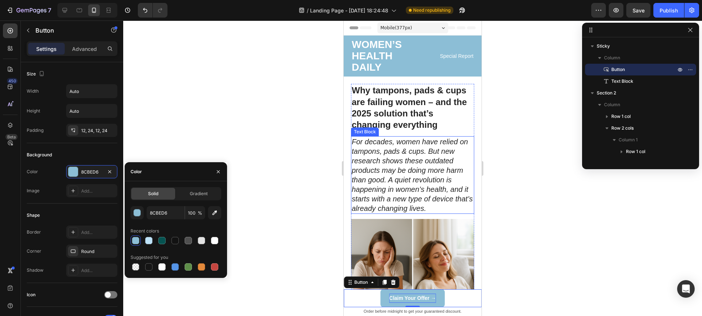
click at [413, 208] on icon "For decades, women have relied on tampons, pads & cups. But new research shows …" at bounding box center [412, 175] width 121 height 75
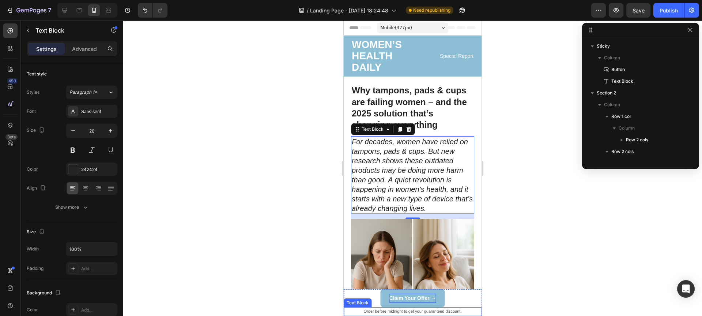
click at [351, 299] on div "Text Block" at bounding box center [357, 302] width 25 height 7
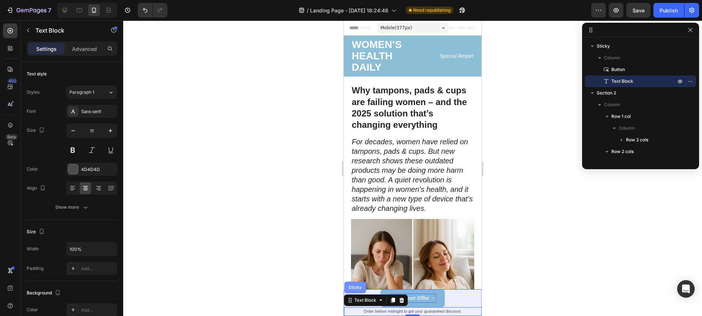
click at [357, 291] on div "Sticky" at bounding box center [355, 287] width 22 height 12
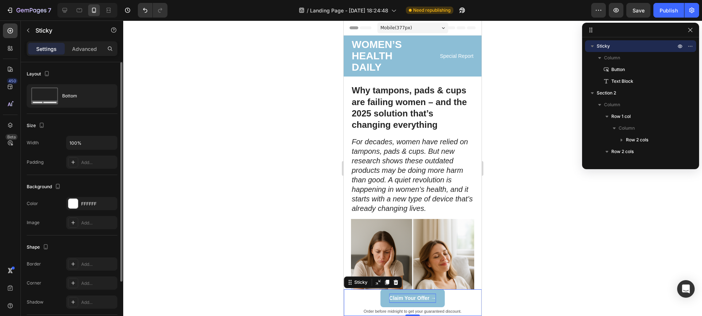
scroll to position [69, 0]
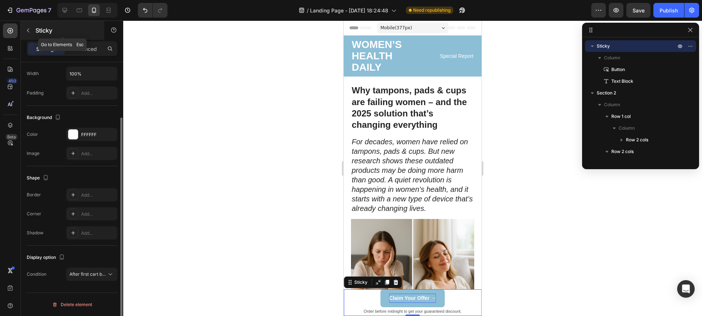
click at [70, 38] on div "Sticky" at bounding box center [62, 30] width 83 height 19
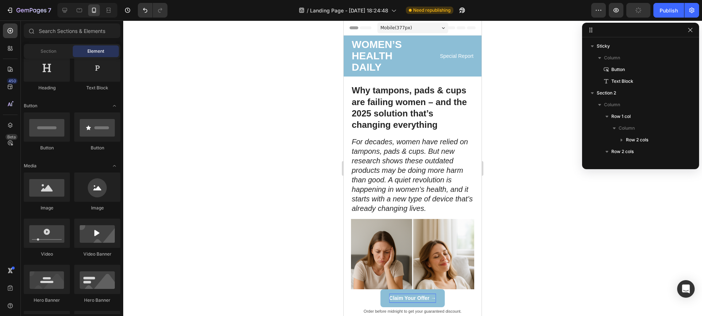
click at [70, 45] on div "Section Element" at bounding box center [72, 51] width 97 height 15
click at [350, 293] on div "Claim Your Offer → Button 0" at bounding box center [413, 298] width 138 height 18
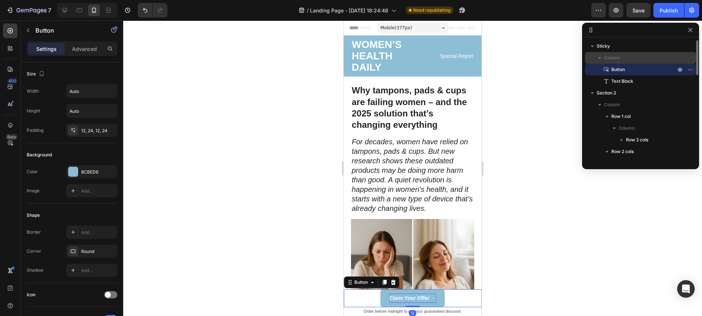
click at [607, 60] on span "Column" at bounding box center [612, 57] width 16 height 7
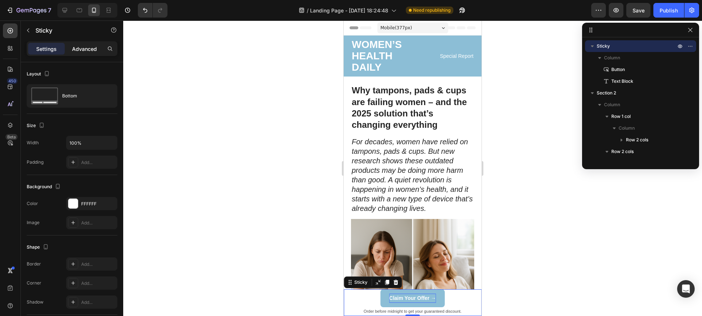
click at [71, 54] on div "Advanced" at bounding box center [84, 49] width 37 height 12
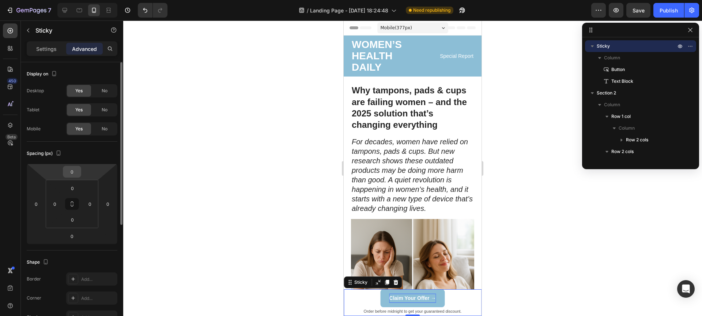
click at [68, 172] on input "0" at bounding box center [72, 171] width 15 height 11
type input "4"
type input "5"
click at [68, 156] on div "Spacing (px)" at bounding box center [72, 153] width 91 height 12
click at [81, 0] on html "7 / Landing Page - Aug 19, 18:24:48 Need republishing Preview Save Publish 450 …" at bounding box center [351, 0] width 702 height 0
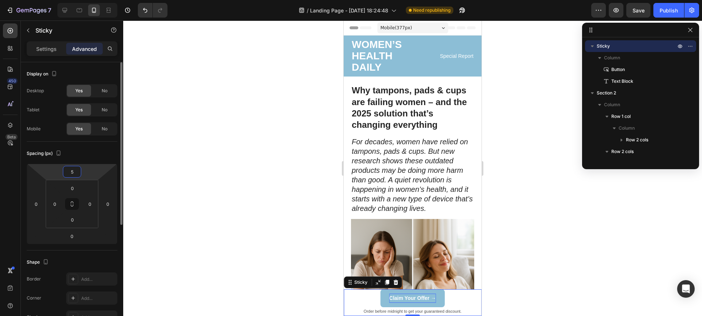
click at [87, 154] on div "Spacing (px)" at bounding box center [72, 153] width 91 height 12
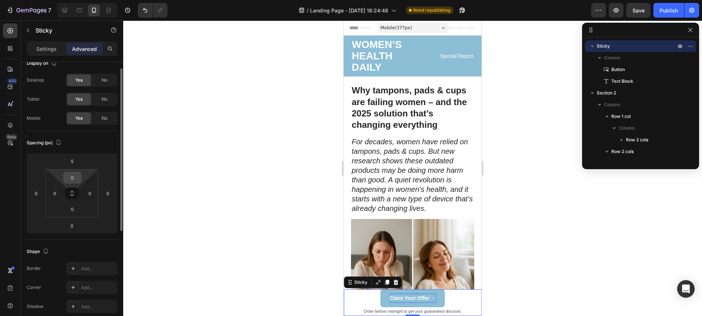
click at [67, 176] on input "0" at bounding box center [72, 177] width 15 height 11
type input "5"
type input "1"
type input "5"
click at [0, 0] on div "Spacing (px) 5 0 0 0 5 0 0 0" at bounding box center [0, 0] width 0 height 0
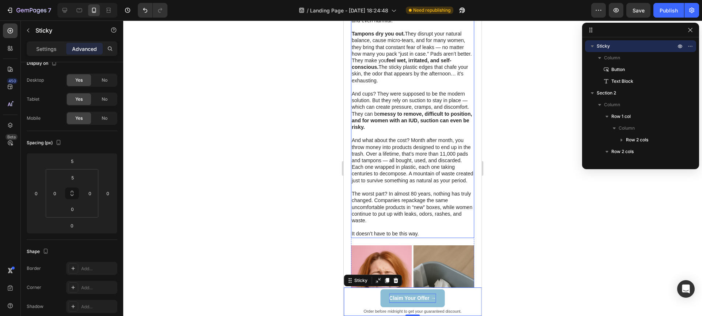
scroll to position [355, 0]
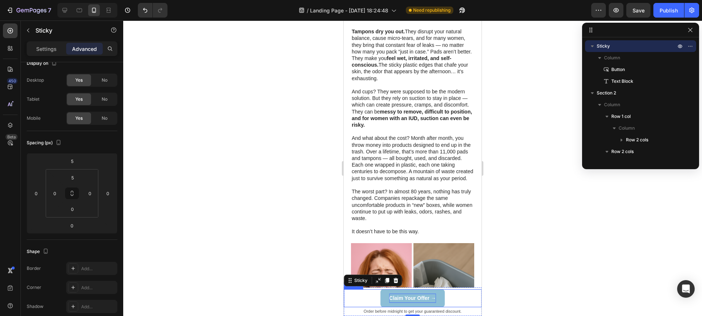
click at [417, 298] on strong "Claim Your Offer →" at bounding box center [413, 298] width 47 height 6
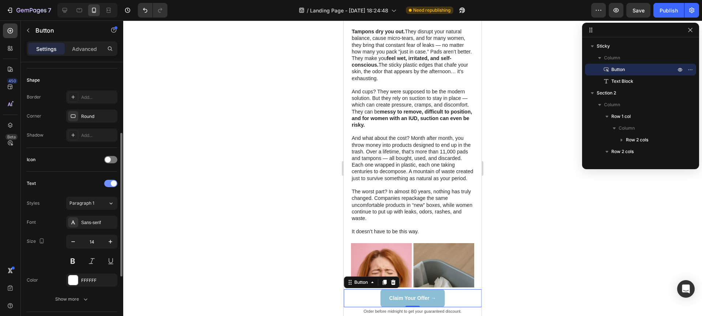
scroll to position [250, 0]
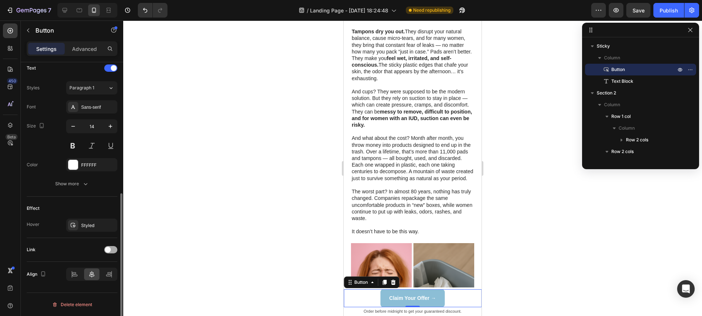
click at [109, 248] on span at bounding box center [108, 250] width 6 height 6
click at [90, 267] on span "Open page" at bounding box center [81, 267] width 22 height 5
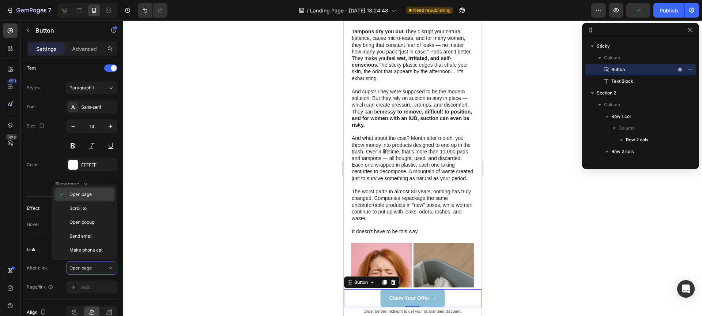
click at [86, 195] on span "Open page" at bounding box center [81, 194] width 22 height 7
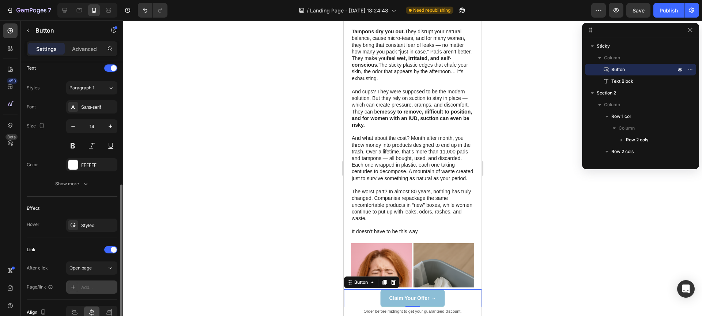
click at [89, 284] on div "Add..." at bounding box center [98, 287] width 34 height 7
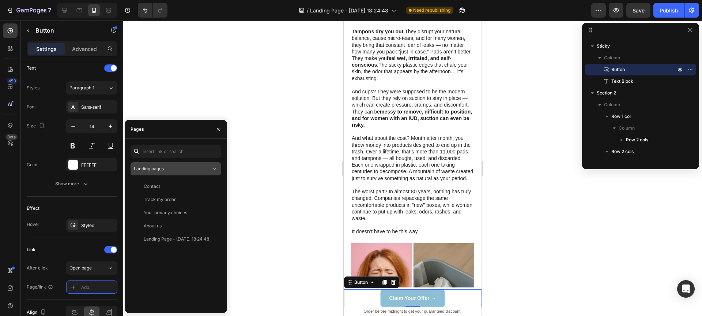
click at [159, 168] on span "Landing pages" at bounding box center [149, 168] width 30 height 5
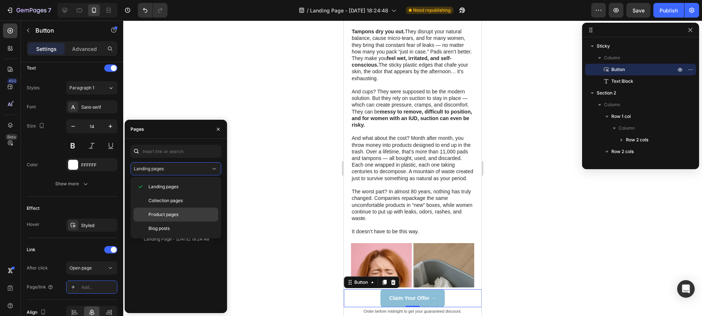
click at [164, 221] on div "Product pages" at bounding box center [176, 228] width 85 height 14
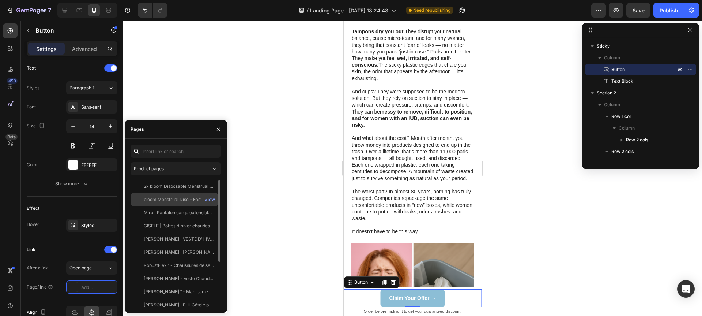
click at [172, 206] on div "bloom Menstrual Disc – Easy Removal Loop View" at bounding box center [175, 212] width 88 height 13
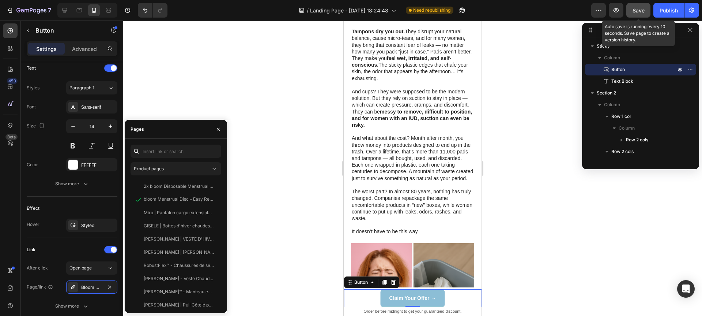
click at [642, 7] on span "Save" at bounding box center [639, 10] width 12 height 6
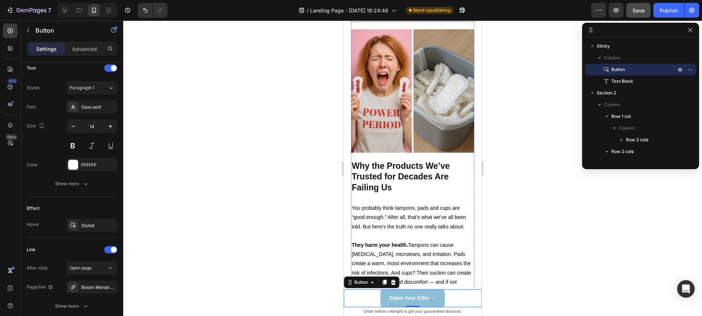
scroll to position [589, 0]
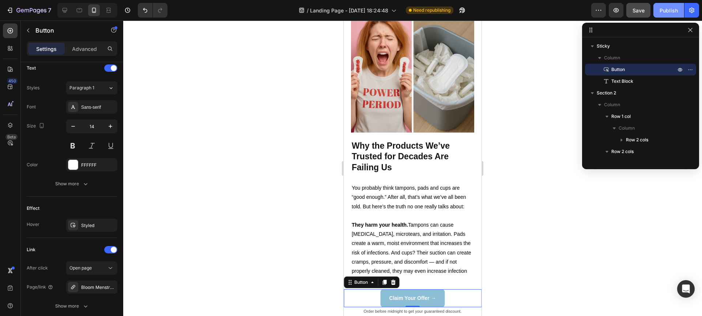
click at [665, 11] on div "Publish" at bounding box center [669, 11] width 18 height 8
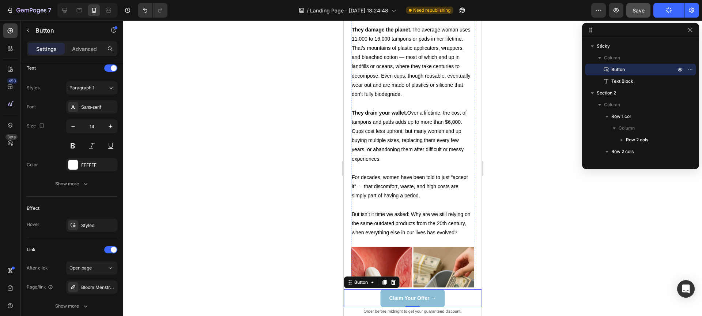
scroll to position [900, 0]
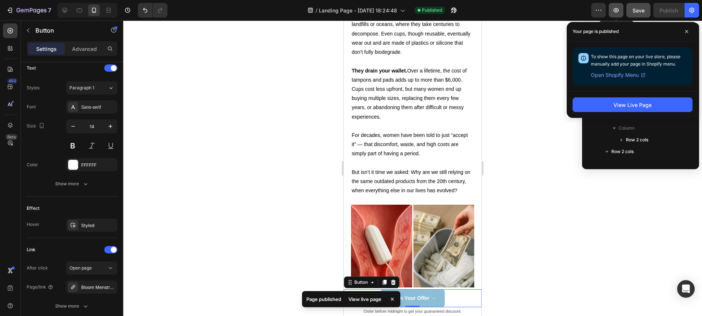
click at [615, 14] on button "button" at bounding box center [616, 10] width 15 height 15
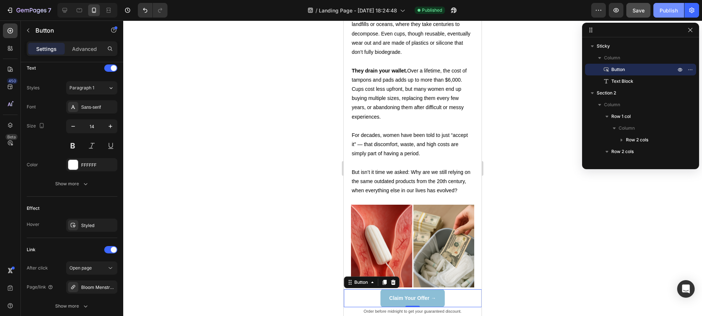
click at [662, 15] on button "Publish" at bounding box center [669, 10] width 31 height 15
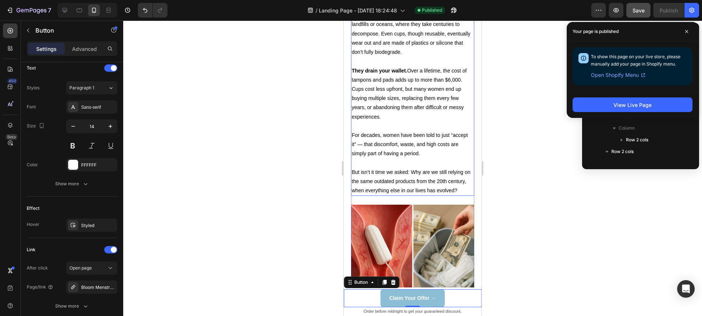
click at [371, 144] on p "For decades, women have been told to just “accept it” — that discomfort, waste,…" at bounding box center [413, 145] width 122 height 28
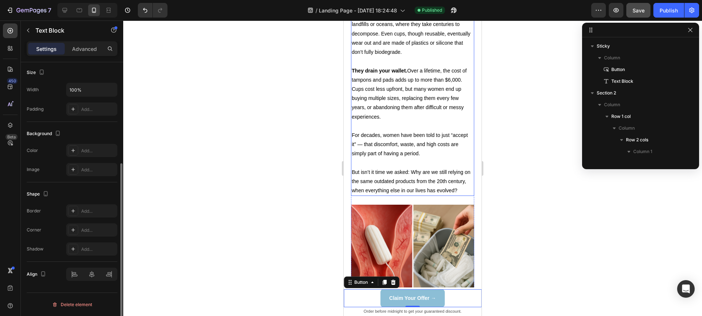
scroll to position [0, 0]
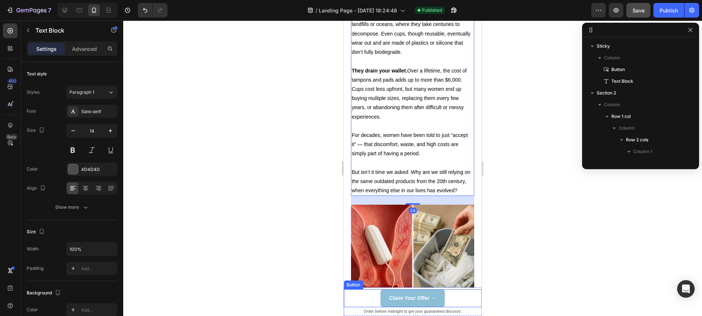
click at [362, 296] on div "Claim Your Offer → Button" at bounding box center [413, 298] width 138 height 18
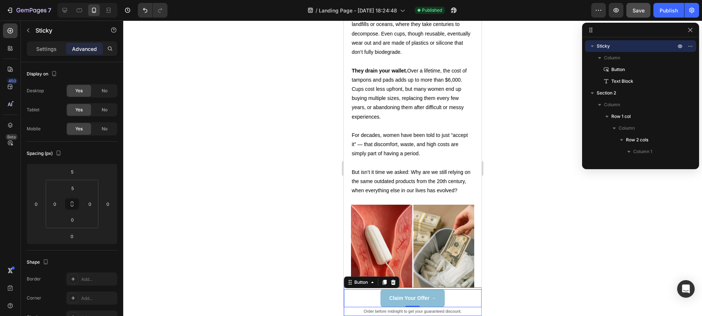
click at [355, 288] on div "Claim Your Offer → Button 0 Order before midnight to get your guaranteed discou…" at bounding box center [413, 301] width 138 height 29
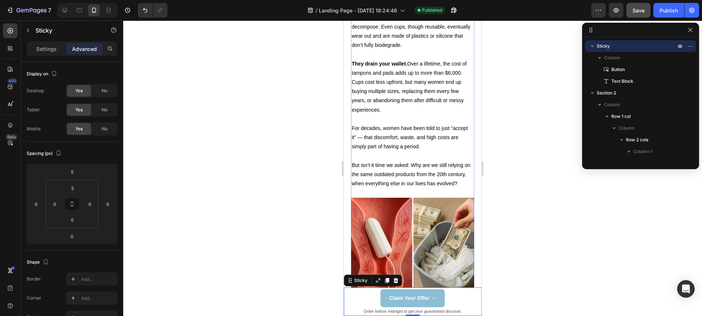
scroll to position [791, 0]
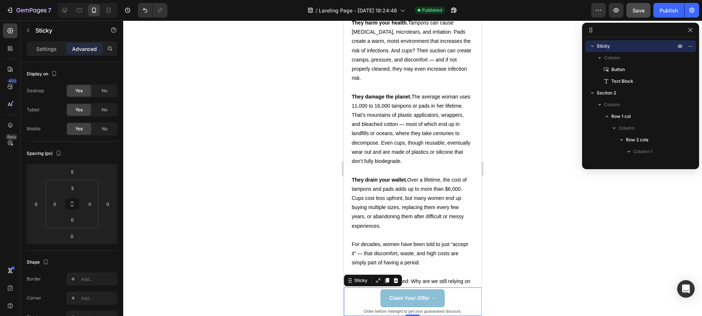
click at [646, 7] on button "Save" at bounding box center [639, 10] width 24 height 15
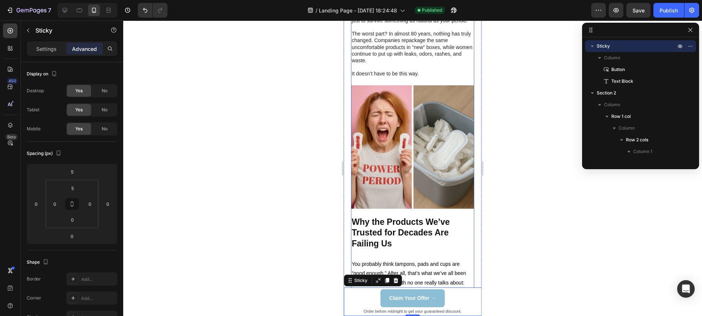
scroll to position [266, 0]
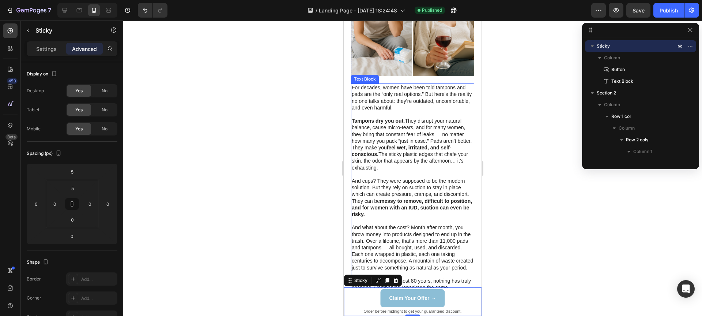
click at [412, 207] on strong "messy to remove, difficult to position, and for women with an IUD, suction can …" at bounding box center [412, 207] width 120 height 19
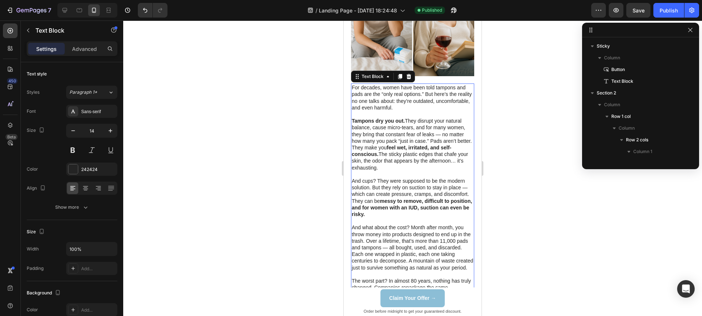
click at [412, 207] on strong "messy to remove, difficult to position, and for women with an IUD, suction can …" at bounding box center [412, 207] width 120 height 19
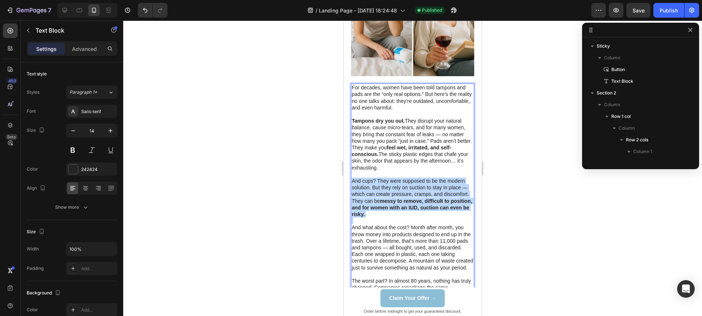
click at [412, 207] on strong "messy to remove, difficult to position, and for women with an IUD, suction can …" at bounding box center [412, 207] width 120 height 19
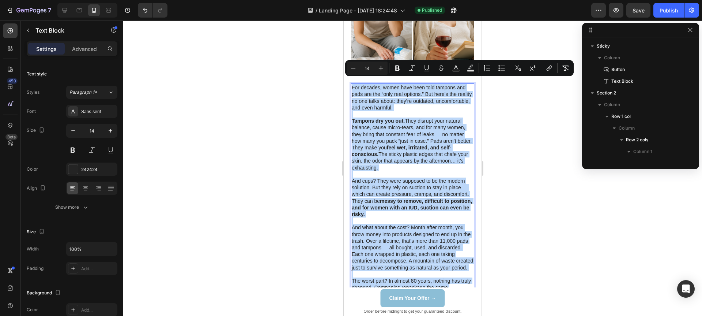
copy div "For decades, women have been told tampons and pads are the “only real options.”…"
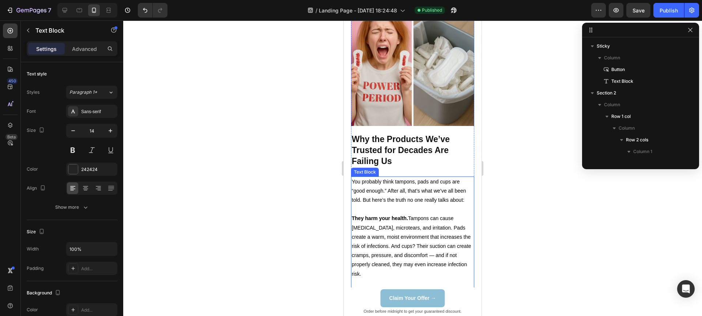
scroll to position [519, 0]
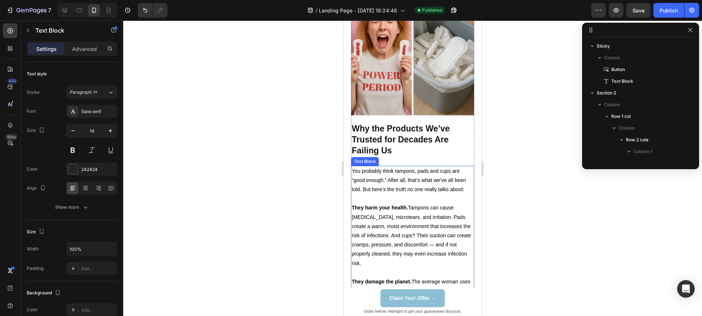
click at [399, 229] on span "They harm your health. Tampons can cause dryness, microtears, and irritation. P…" at bounding box center [412, 234] width 120 height 61
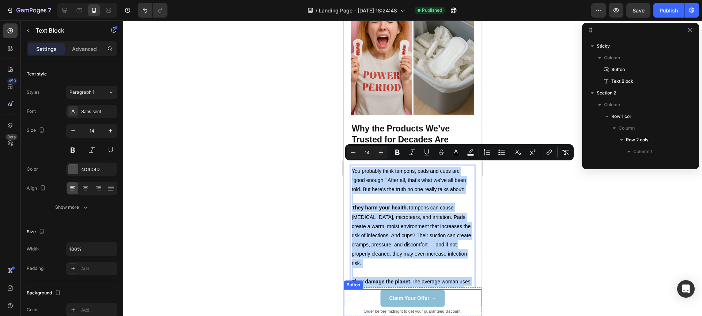
copy div "You probably think tampons, pads and cups are “good enough.” After all, that’s …"
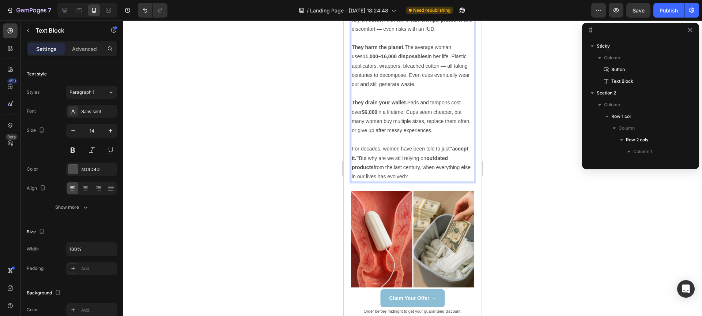
scroll to position [716, 0]
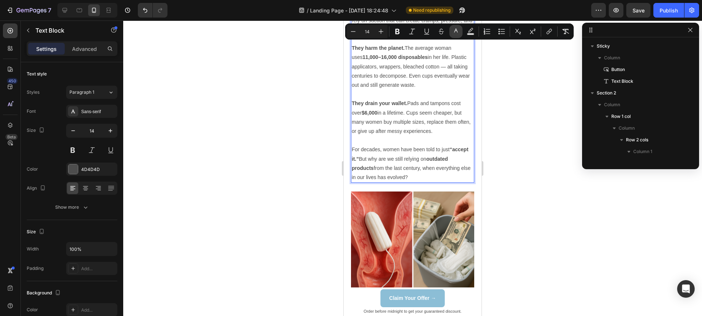
click at [461, 30] on button "color" at bounding box center [456, 31] width 13 height 13
type input "4D4D4D"
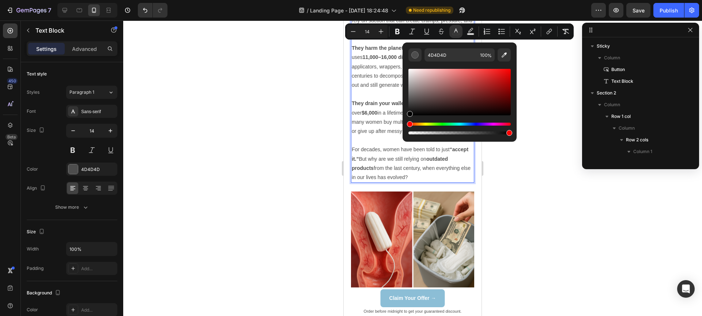
drag, startPoint x: 410, startPoint y: 110, endPoint x: 406, endPoint y: 123, distance: 13.1
click at [409, 123] on div "Editor contextual toolbar" at bounding box center [460, 101] width 102 height 68
type input "000000"
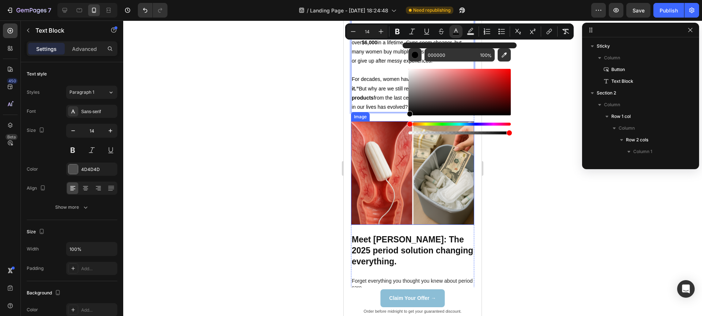
click at [365, 185] on img at bounding box center [412, 173] width 123 height 104
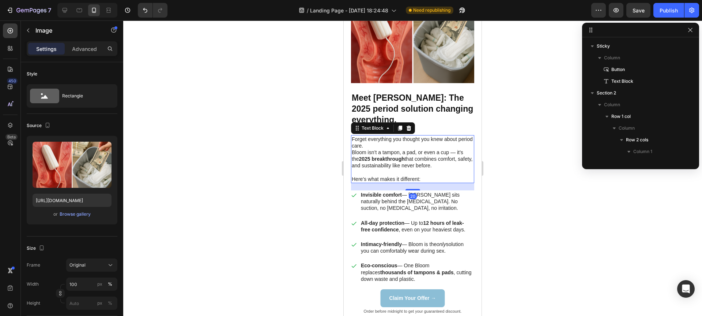
click at [376, 179] on p "Here’s what makes it different:" at bounding box center [413, 179] width 122 height 7
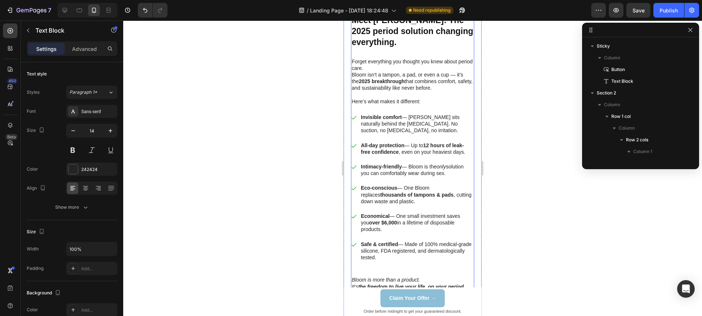
scroll to position [1247, 0]
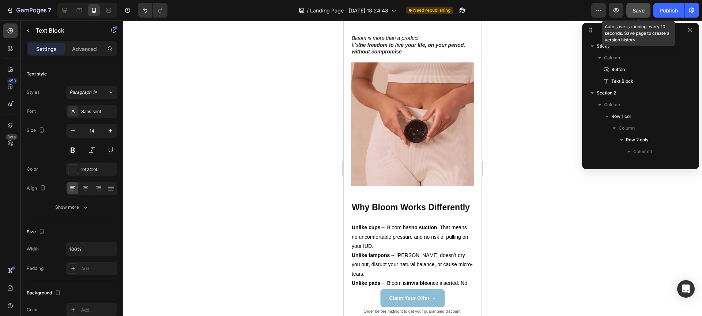
click at [635, 5] on button "Save" at bounding box center [639, 10] width 24 height 15
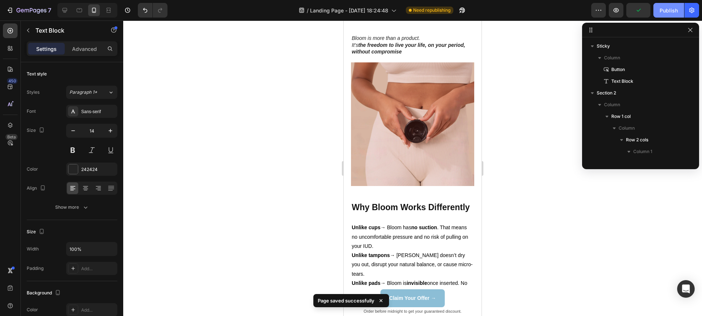
click at [669, 12] on div "Publish" at bounding box center [669, 11] width 18 height 8
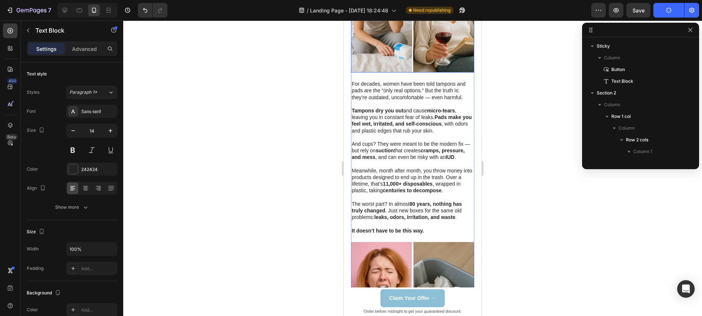
scroll to position [306, 0]
